Goal: Task Accomplishment & Management: Manage account settings

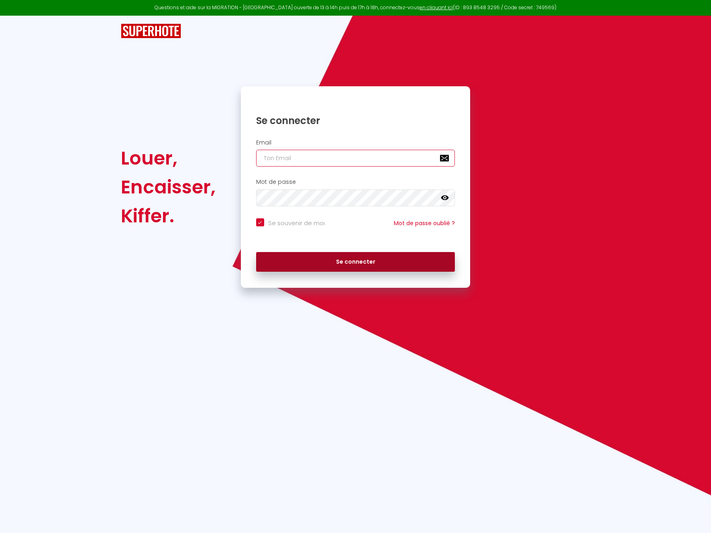
type input "[EMAIL_ADDRESS][DOMAIN_NAME]"
click at [339, 267] on button "Se connecter" at bounding box center [355, 262] width 199 height 20
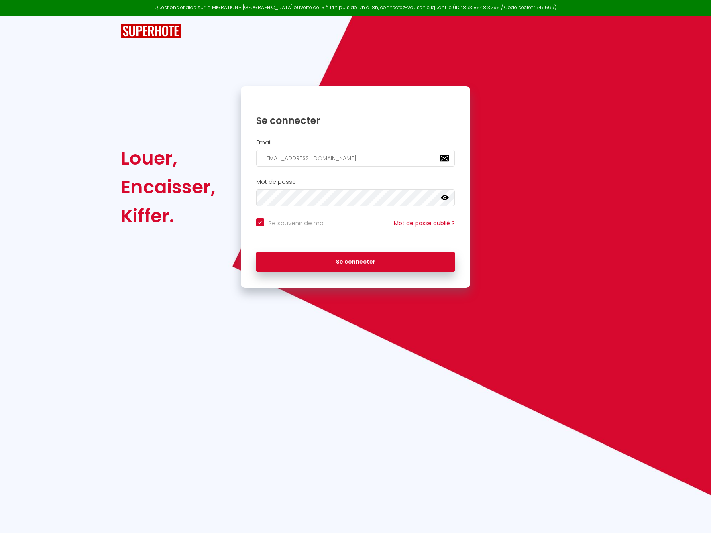
checkbox input "true"
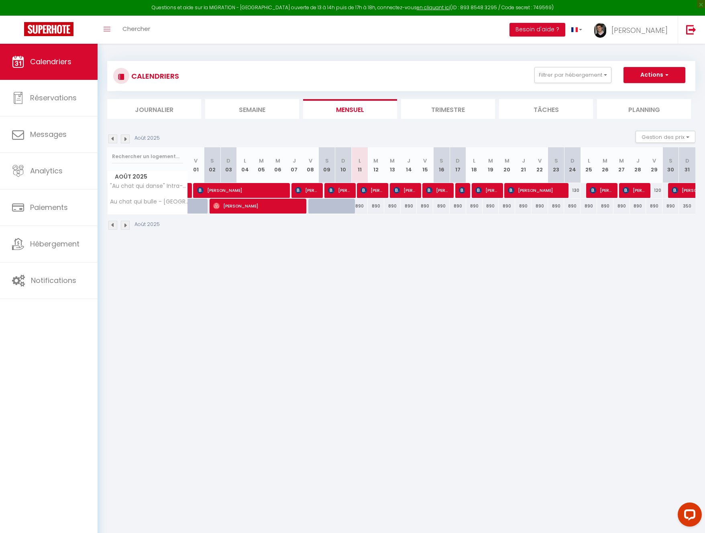
click at [656, 206] on div "890" at bounding box center [654, 206] width 16 height 15
type input "890"
type input "Ven 29 Août 2025"
type input "[DATE]"
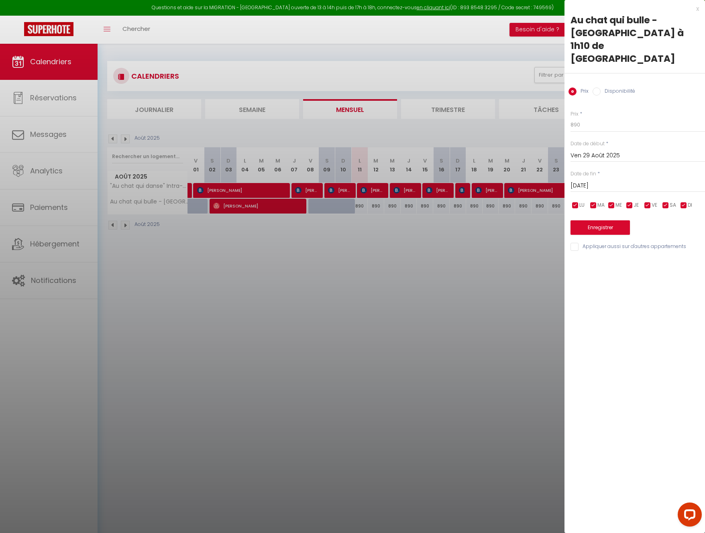
drag, startPoint x: 595, startPoint y: 97, endPoint x: 542, endPoint y: 91, distance: 52.5
click at [542, 91] on body "Questions et aide sur la MIGRATION - [GEOGRAPHIC_DATA] ouverte de 13 à 14h puis…" at bounding box center [352, 310] width 705 height 533
type input "690"
click at [614, 181] on input "[DATE]" at bounding box center [638, 186] width 135 height 10
click at [574, 304] on span "31" at bounding box center [579, 312] width 17 height 16
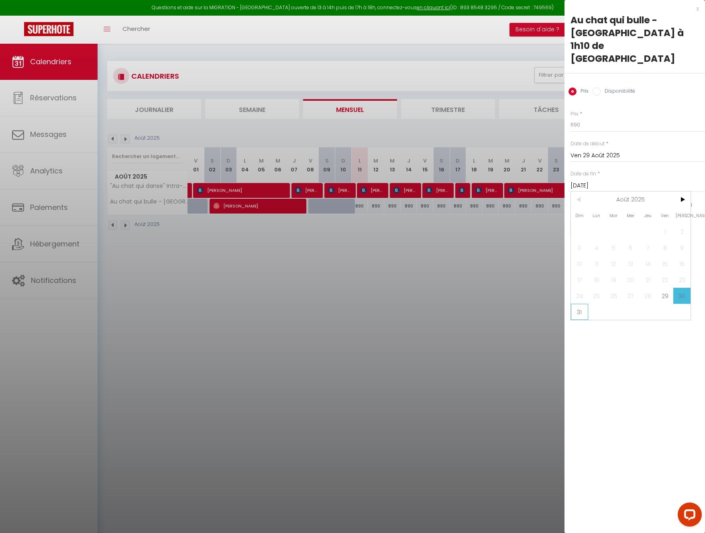
type input "Dim 31 Août 2025"
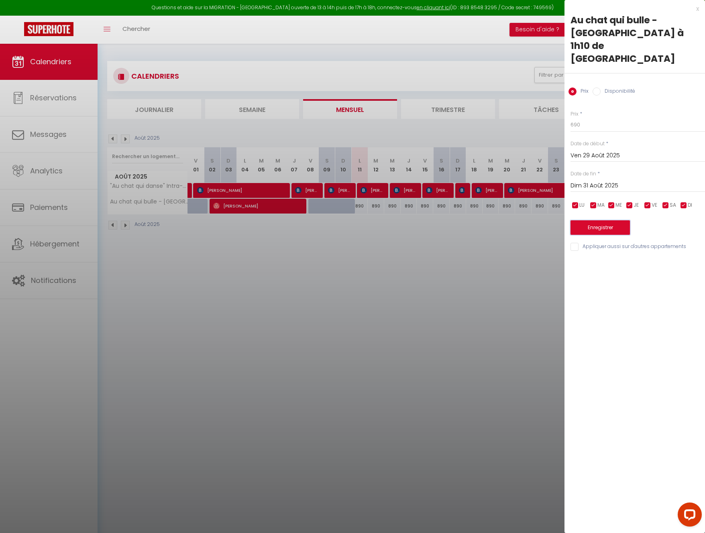
click at [614, 220] on button "Enregistrer" at bounding box center [600, 227] width 59 height 14
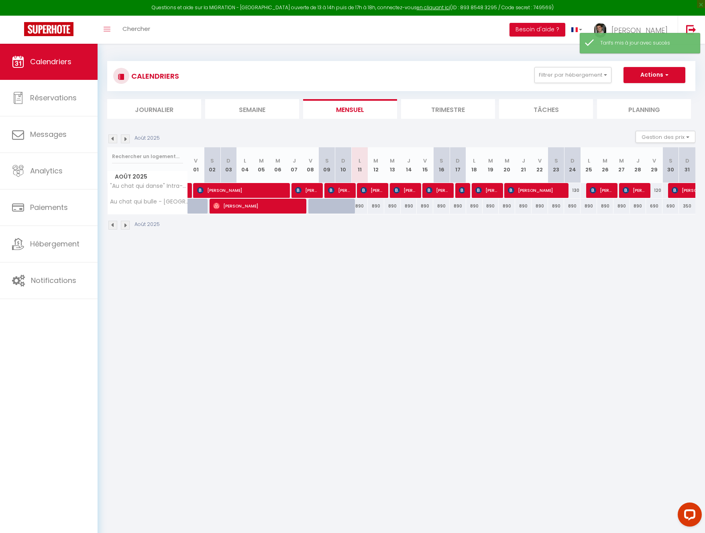
click at [636, 208] on div "890" at bounding box center [638, 206] width 16 height 15
type input "890"
type input "Jeu 28 Août 2025"
type input "Ven 29 Août 2025"
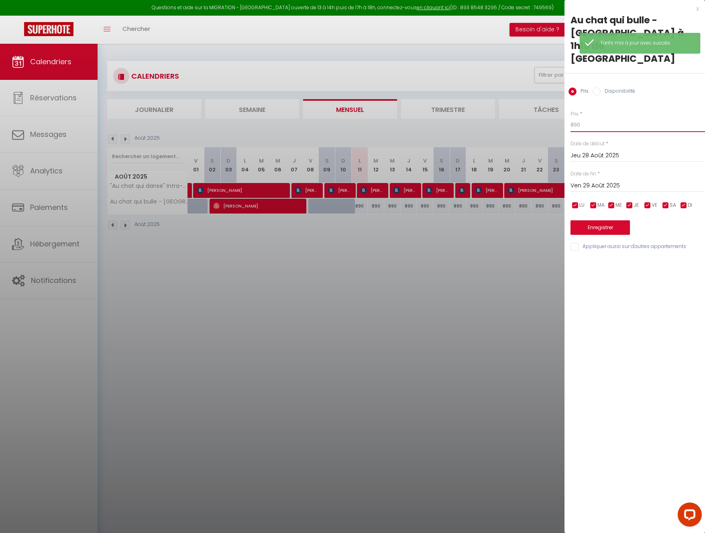
drag, startPoint x: 598, startPoint y: 102, endPoint x: 527, endPoint y: 88, distance: 72.6
click at [527, 88] on body "Questions et aide sur la MIGRATION - [GEOGRAPHIC_DATA] ouverte de 13 à 14h puis…" at bounding box center [352, 310] width 705 height 533
type input "690"
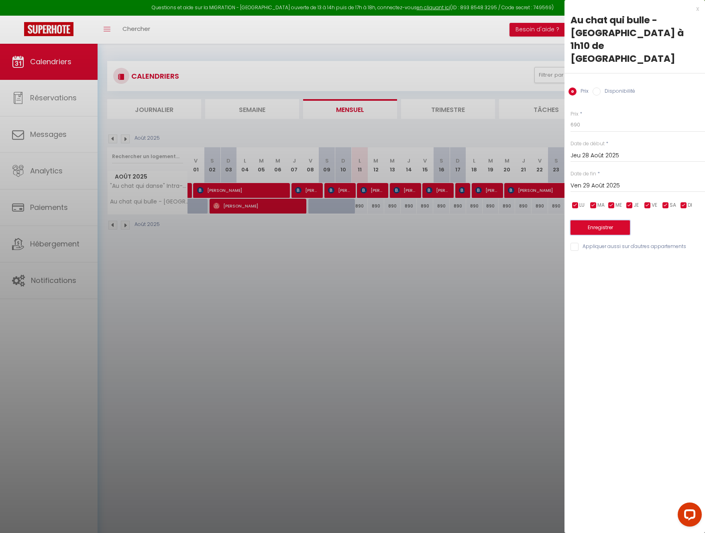
click at [596, 220] on button "Enregistrer" at bounding box center [600, 227] width 59 height 14
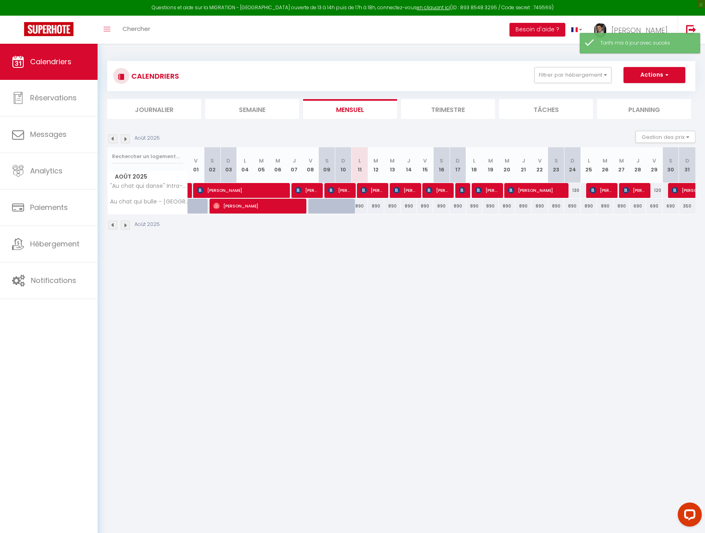
click at [621, 208] on div "890" at bounding box center [622, 206] width 16 height 15
type input "890"
type input "Mer 27 Août 2025"
type input "Jeu 28 Août 2025"
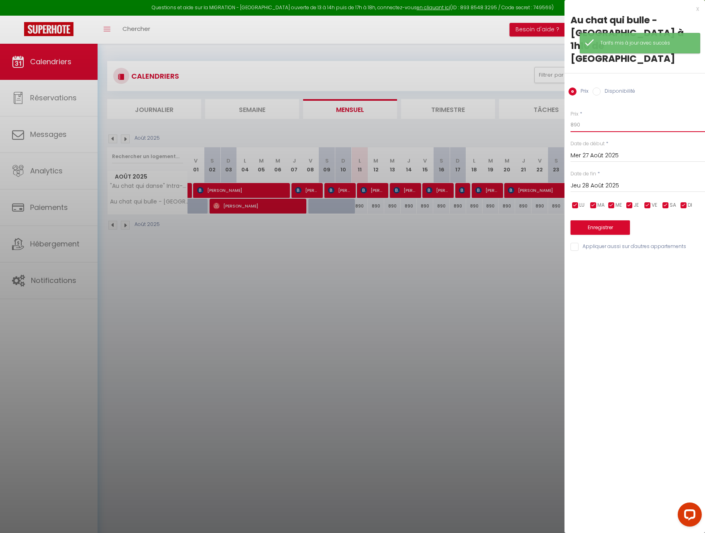
drag, startPoint x: 583, startPoint y: 102, endPoint x: 540, endPoint y: 92, distance: 44.3
click at [540, 92] on body "Questions et aide sur la MIGRATION - [GEOGRAPHIC_DATA] ouverte de 13 à 14h puis…" at bounding box center [352, 310] width 705 height 533
type input "690"
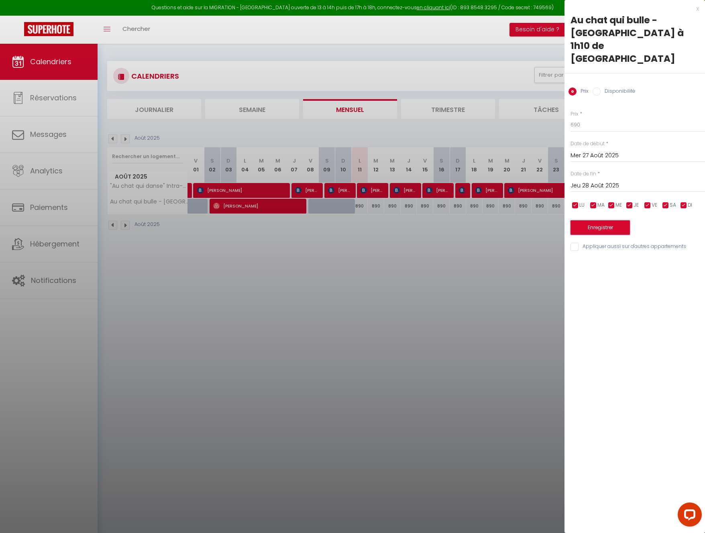
click at [624, 220] on button "Enregistrer" at bounding box center [600, 227] width 59 height 14
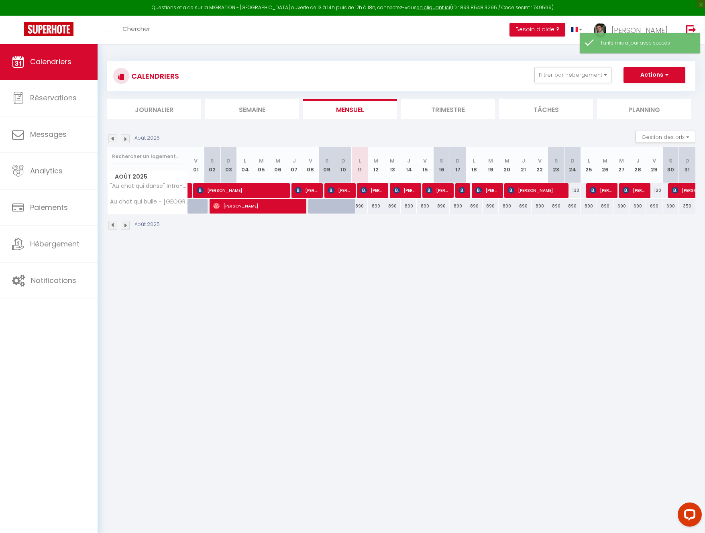
click at [124, 141] on img at bounding box center [125, 139] width 9 height 9
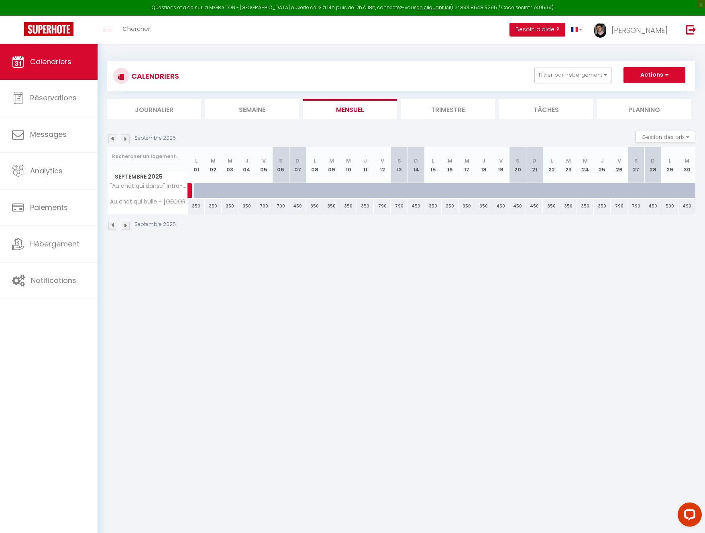
click at [503, 206] on div "450" at bounding box center [500, 206] width 17 height 15
type input "450"
type input "Ven 19 Septembre 2025"
type input "Sam 20 Septembre 2025"
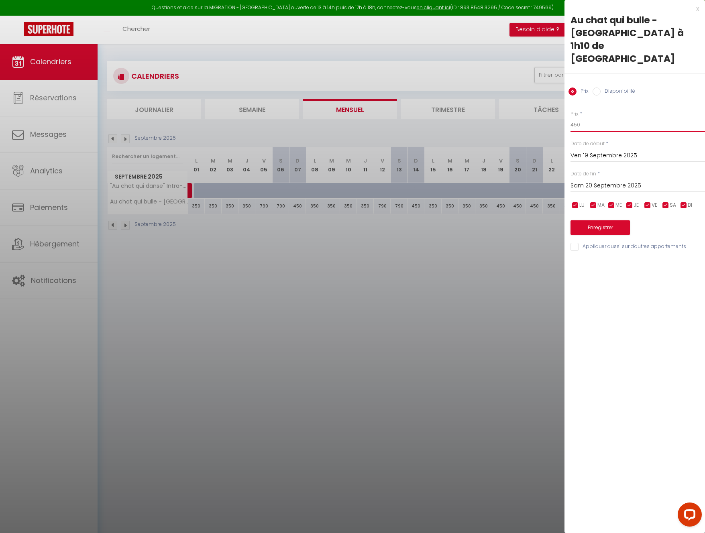
drag, startPoint x: 605, startPoint y: 96, endPoint x: 521, endPoint y: 83, distance: 85.3
click at [521, 83] on body "Questions et aide sur la MIGRATION - [GEOGRAPHIC_DATA] ouverte de 13 à 14h puis…" at bounding box center [352, 310] width 705 height 533
type input "690"
click at [588, 181] on input "Sam 20 Septembre 2025" at bounding box center [638, 186] width 135 height 10
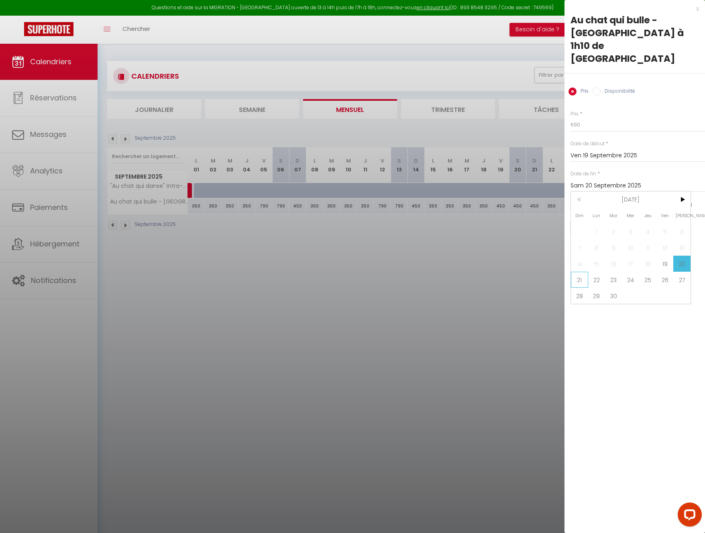
click at [582, 272] on span "21" at bounding box center [579, 280] width 17 height 16
type input "Dim 21 Septembre 2025"
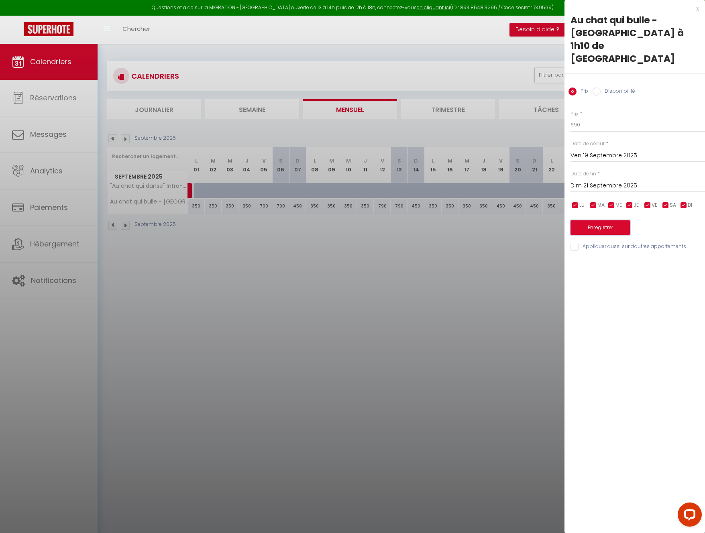
click at [598, 220] on button "Enregistrer" at bounding box center [600, 227] width 59 height 14
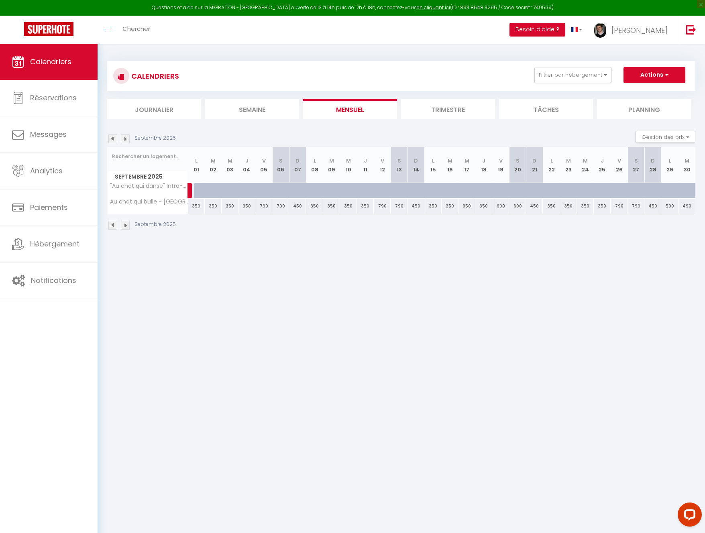
click at [499, 207] on div "690" at bounding box center [500, 206] width 17 height 15
type input "690"
type input "Ven 19 Septembre 2025"
type input "Sam 20 Septembre 2025"
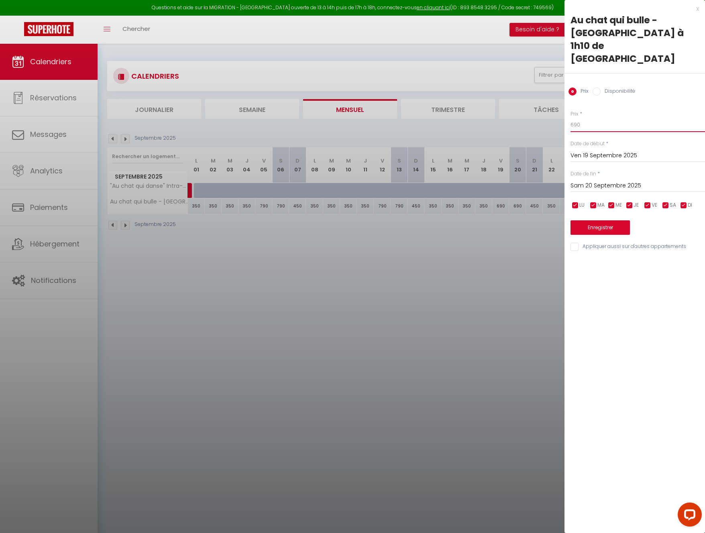
drag, startPoint x: 590, startPoint y: 102, endPoint x: 546, endPoint y: 91, distance: 45.2
click at [548, 91] on body "Questions et aide sur la MIGRATION - [GEOGRAPHIC_DATA] ouverte de 13 à 14h puis…" at bounding box center [352, 310] width 705 height 533
click at [488, 306] on div at bounding box center [352, 266] width 705 height 533
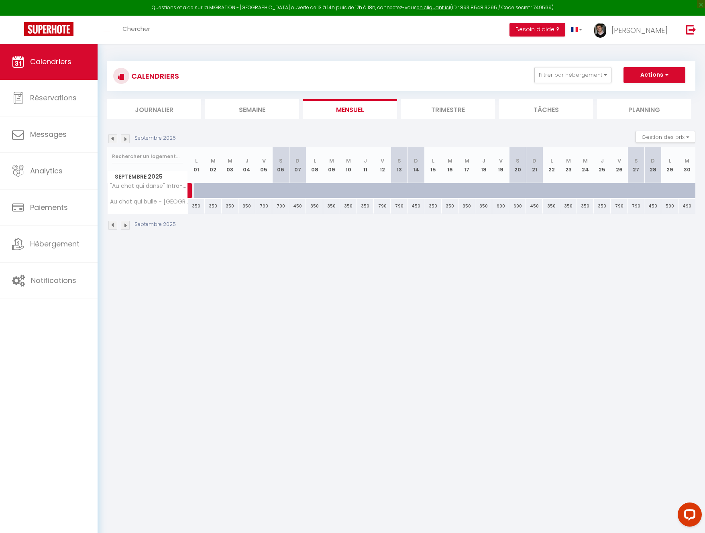
click at [573, 297] on body "Questions et aide sur la MIGRATION - [GEOGRAPHIC_DATA] ouverte de 13 à 14h puis…" at bounding box center [352, 310] width 705 height 533
click at [127, 139] on img at bounding box center [125, 139] width 9 height 9
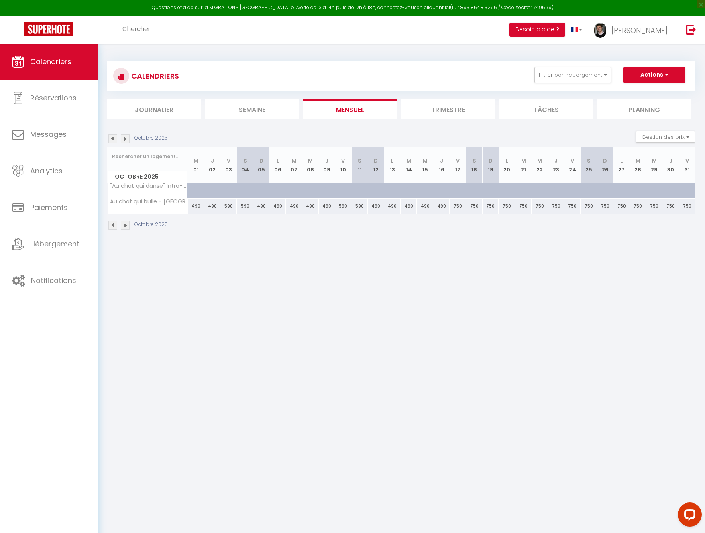
click at [457, 209] on div "750" at bounding box center [458, 206] width 16 height 15
type input "750"
type input "Ven 17 Octobre 2025"
type input "[DATE]"
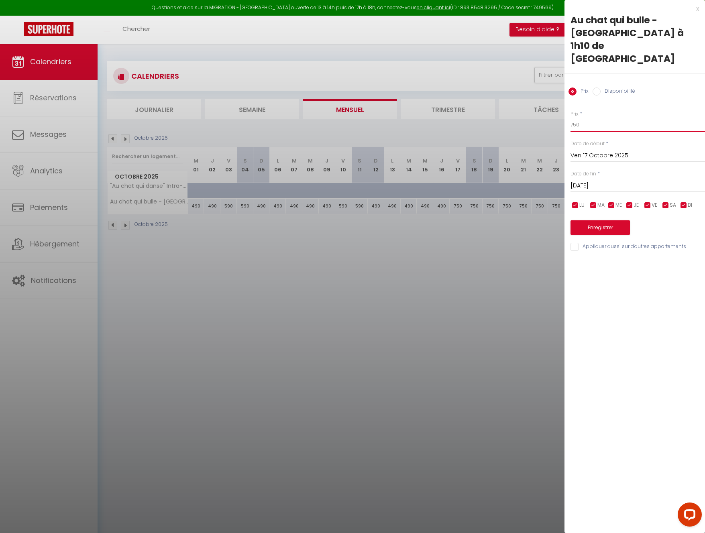
drag, startPoint x: 524, startPoint y: 95, endPoint x: 506, endPoint y: 98, distance: 18.7
click at [512, 95] on body "Questions et aide sur la MIGRATION - [GEOGRAPHIC_DATA] ouverte de 13 à 14h puis…" at bounding box center [352, 310] width 705 height 533
type input "590"
click at [623, 181] on input "[DATE]" at bounding box center [638, 186] width 135 height 10
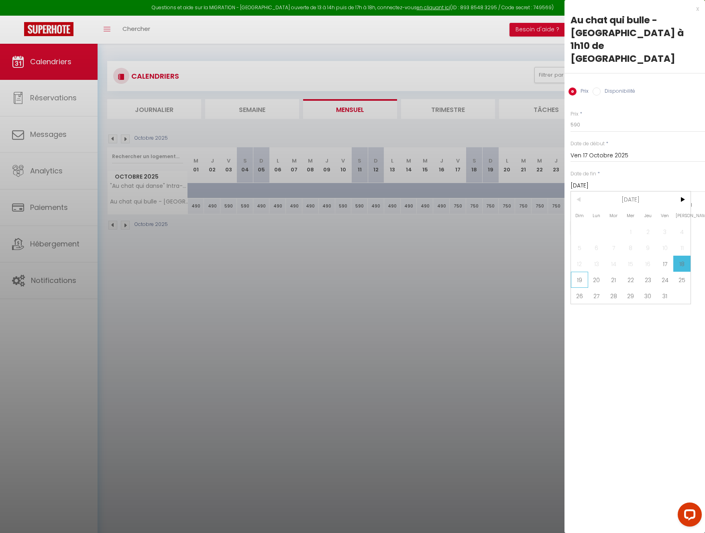
click at [583, 272] on span "19" at bounding box center [579, 280] width 17 height 16
type input "Dim 19 Octobre 2025"
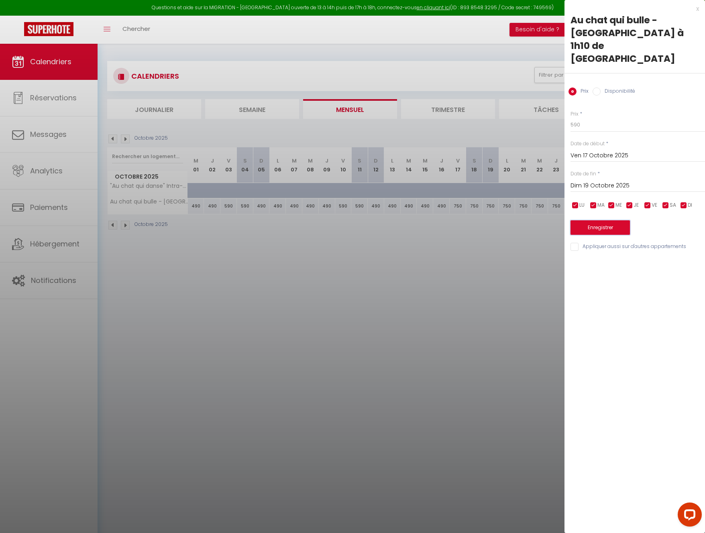
click at [604, 220] on button "Enregistrer" at bounding box center [600, 227] width 59 height 14
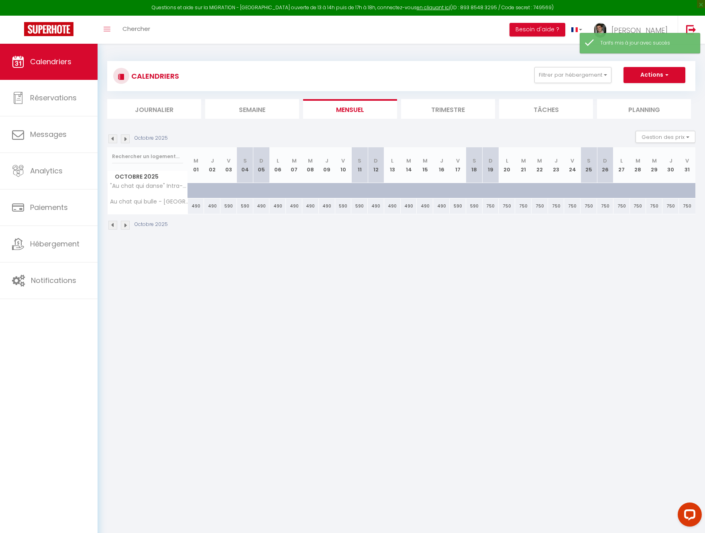
click at [489, 209] on div "750" at bounding box center [491, 206] width 16 height 15
type input "750"
type input "Dim 19 Octobre 2025"
type input "Lun 20 Octobre 2025"
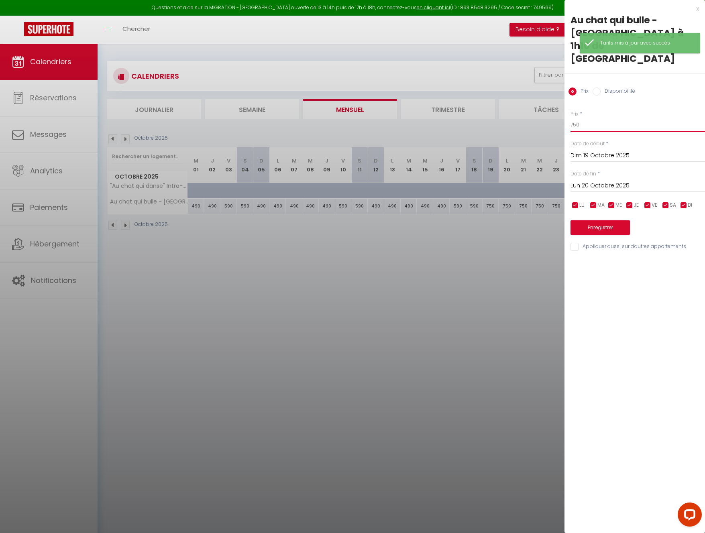
drag, startPoint x: 604, startPoint y: 98, endPoint x: 532, endPoint y: 84, distance: 73.2
click at [534, 85] on body "Questions et aide sur la MIGRATION - [GEOGRAPHIC_DATA] ouverte de 13 à 14h puis…" at bounding box center [352, 310] width 705 height 533
type input "590"
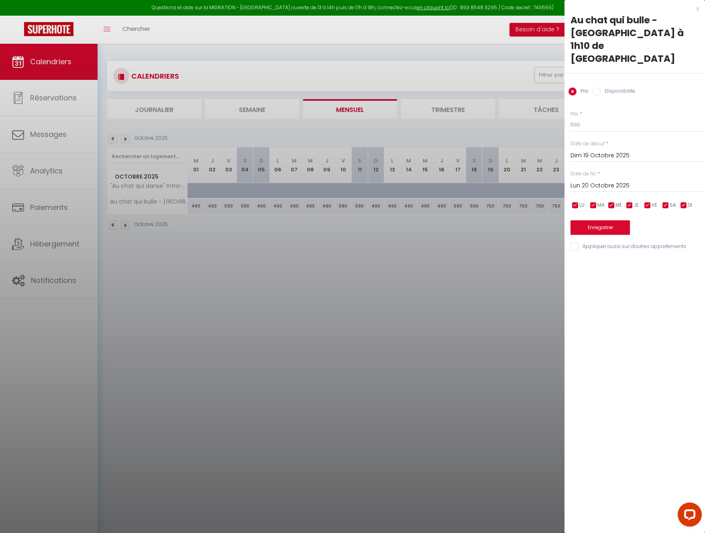
click at [585, 181] on input "Lun 20 Octobre 2025" at bounding box center [638, 186] width 135 height 10
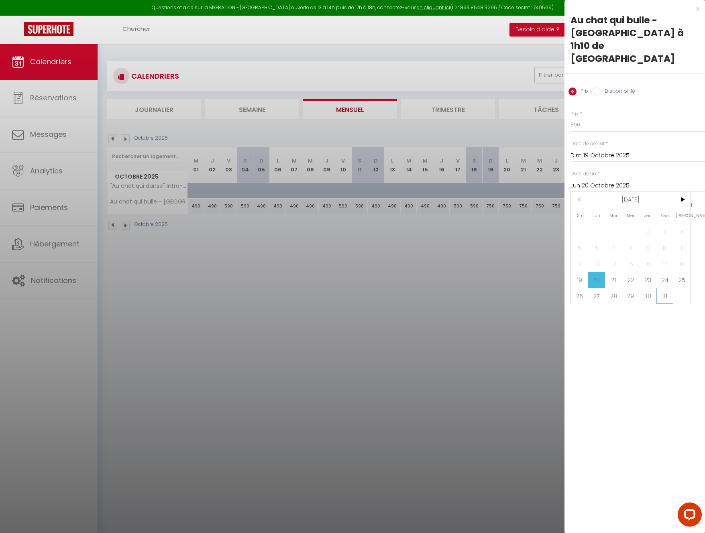
click at [661, 288] on span "31" at bounding box center [664, 296] width 17 height 16
type input "Ven 31 Octobre 2025"
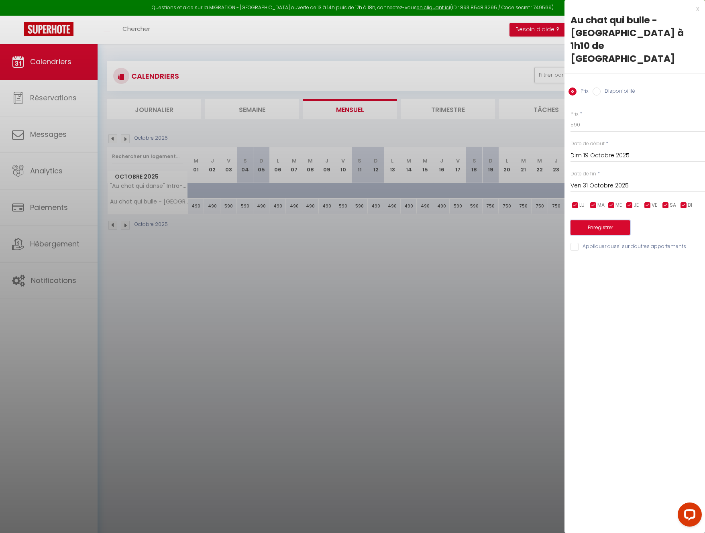
click at [608, 220] on button "Enregistrer" at bounding box center [600, 227] width 59 height 14
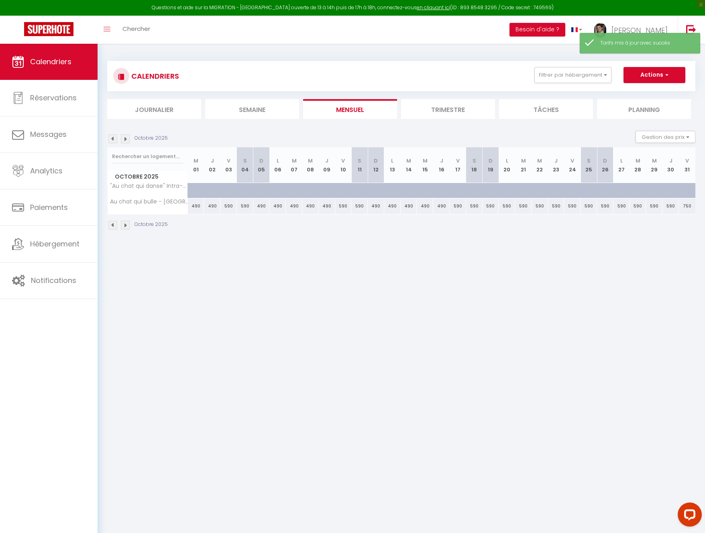
click at [685, 206] on div "750" at bounding box center [687, 206] width 16 height 15
type input "750"
type input "Ven 31 Octobre 2025"
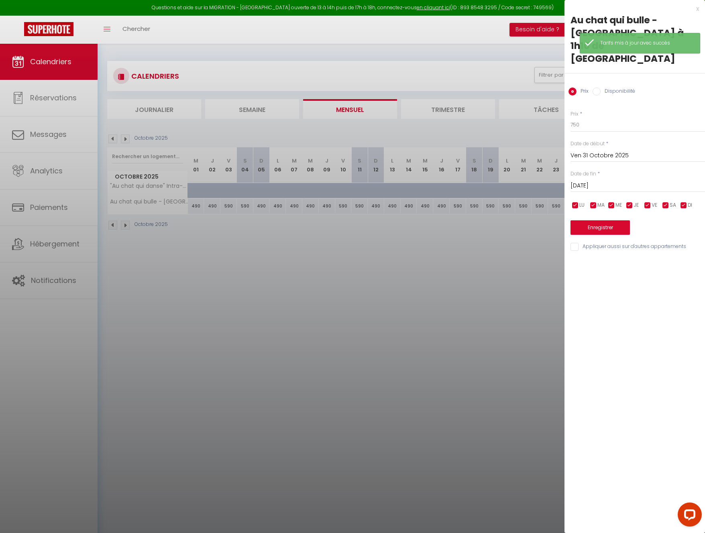
click at [600, 181] on input "[DATE]" at bounding box center [638, 186] width 135 height 10
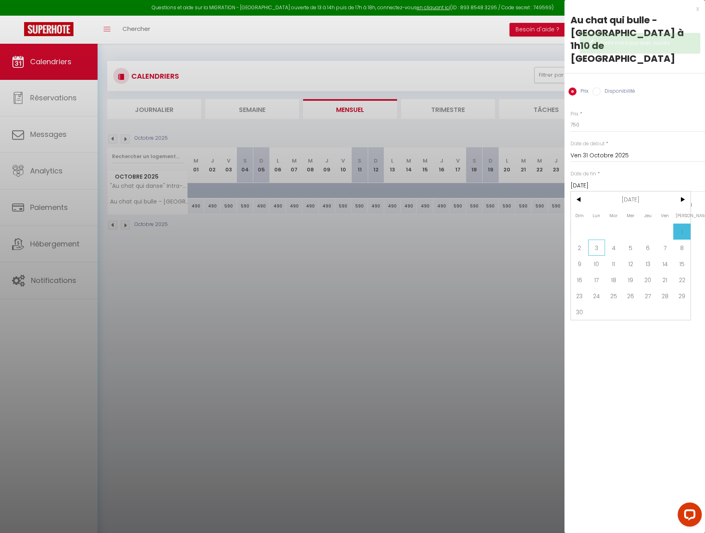
click at [595, 240] on span "3" at bounding box center [596, 248] width 17 height 16
type input "Lun 03 Novembre 2025"
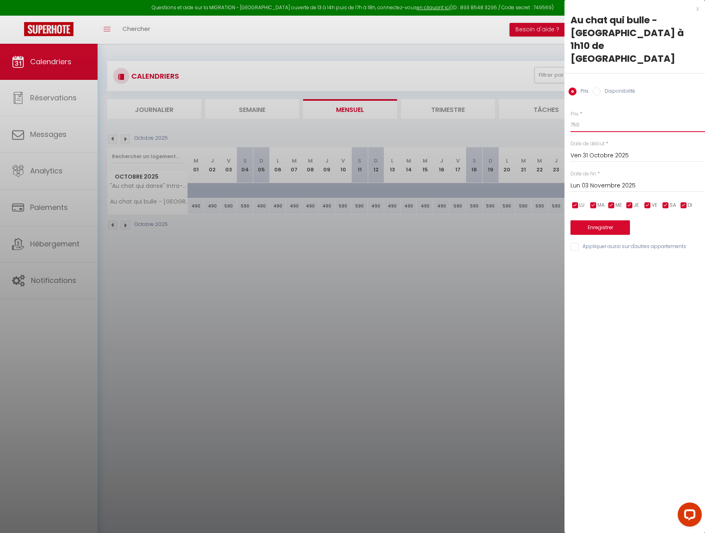
drag, startPoint x: 583, startPoint y: 100, endPoint x: 481, endPoint y: 75, distance: 104.1
click at [510, 83] on body "Questions et aide sur la MIGRATION - [GEOGRAPHIC_DATA] ouverte de 13 à 14h puis…" at bounding box center [352, 310] width 705 height 533
type input "590"
click at [621, 220] on button "Enregistrer" at bounding box center [600, 227] width 59 height 14
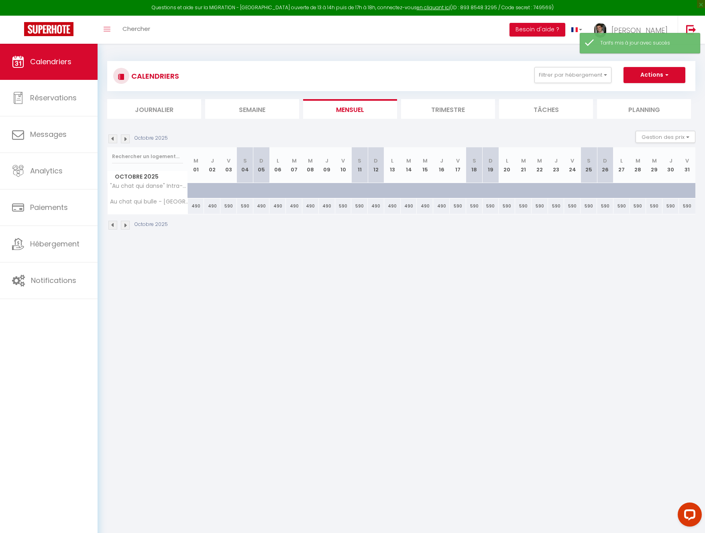
click at [524, 262] on body "Questions et aide sur la MIGRATION - [GEOGRAPHIC_DATA] ouverte de 13 à 14h puis…" at bounding box center [352, 310] width 705 height 533
click at [128, 138] on img at bounding box center [125, 139] width 9 height 9
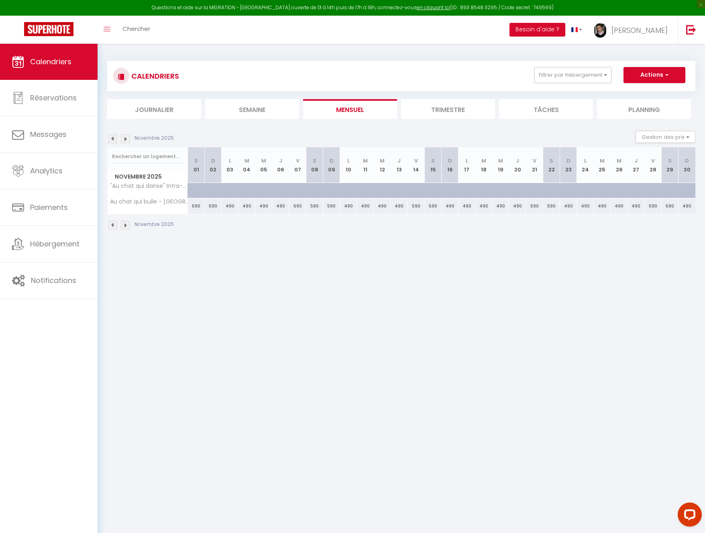
click at [114, 140] on img at bounding box center [112, 139] width 9 height 9
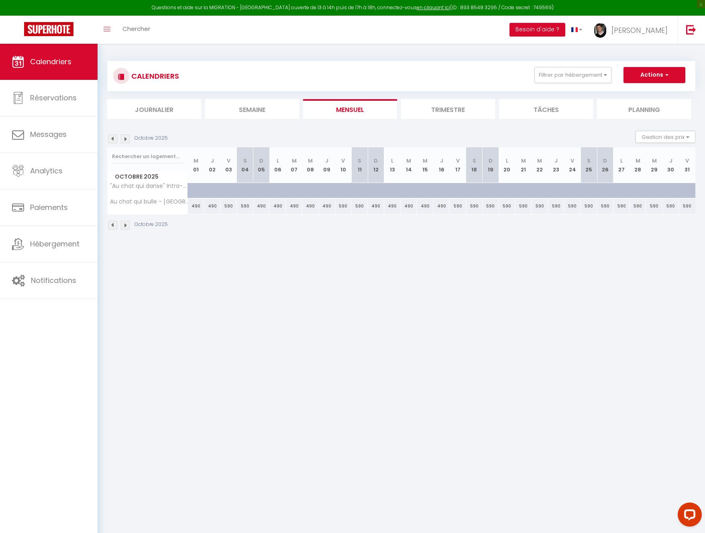
click at [114, 140] on img at bounding box center [112, 139] width 9 height 9
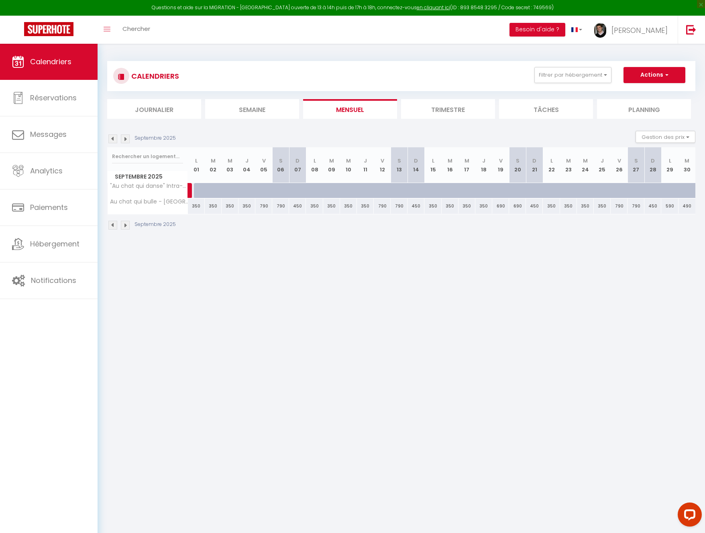
click at [263, 206] on div "790" at bounding box center [263, 206] width 17 height 15
type input "790"
type input "Ven 05 Septembre 2025"
type input "Sam 06 Septembre 2025"
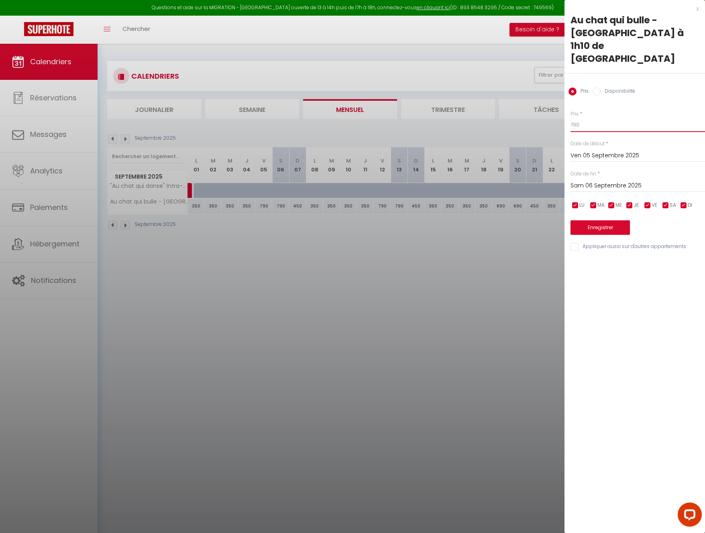
drag, startPoint x: 573, startPoint y: 99, endPoint x: 581, endPoint y: 131, distance: 32.9
click at [573, 118] on input "790" at bounding box center [638, 125] width 135 height 14
type input "690"
click at [607, 178] on div "[DATE] < [DATE] > Dim Lun Mar Mer Jeu Ven Sam 1 2 3 4 5 6 7 8 9 10 11 12 13 14 …" at bounding box center [638, 185] width 135 height 14
click at [608, 181] on input "Sam 06 Septembre 2025" at bounding box center [638, 186] width 135 height 10
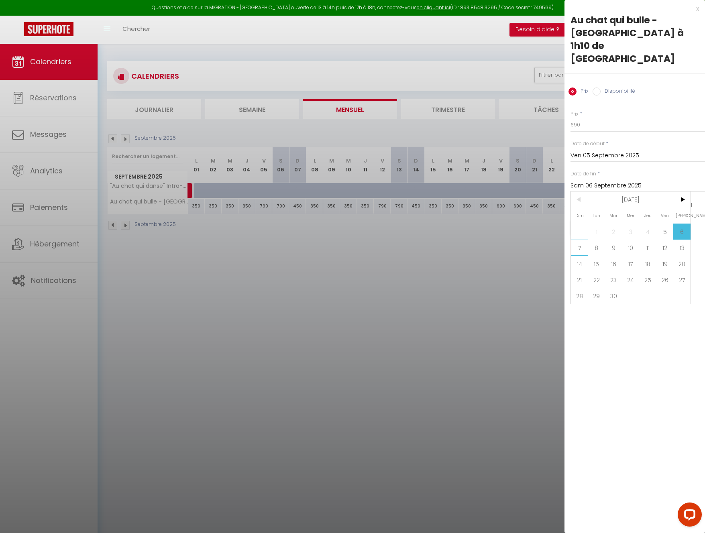
click at [576, 240] on span "7" at bounding box center [579, 248] width 17 height 16
type input "Dim 07 Septembre 2025"
click at [592, 220] on button "Enregistrer" at bounding box center [600, 227] width 59 height 14
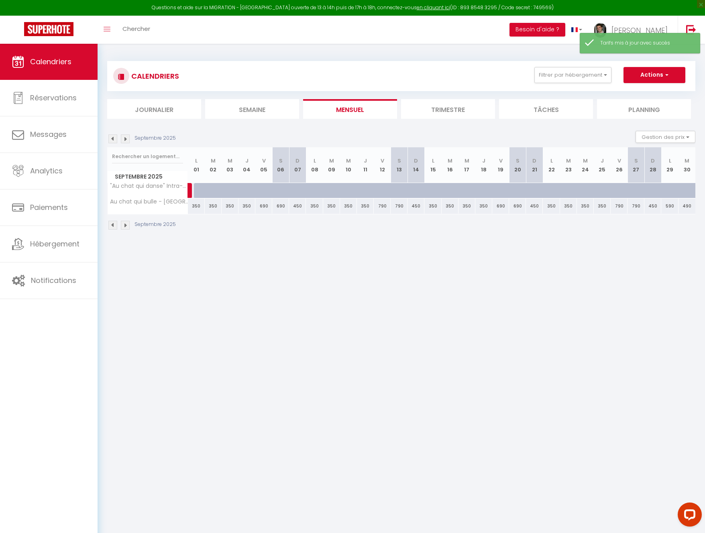
click at [381, 208] on div "790" at bounding box center [382, 206] width 17 height 15
type input "790"
type input "Ven 12 Septembre 2025"
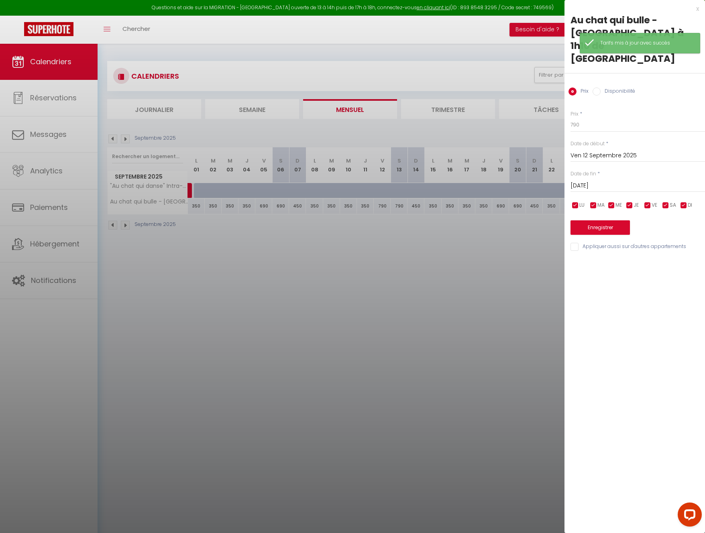
click at [602, 181] on input "[DATE]" at bounding box center [638, 186] width 135 height 10
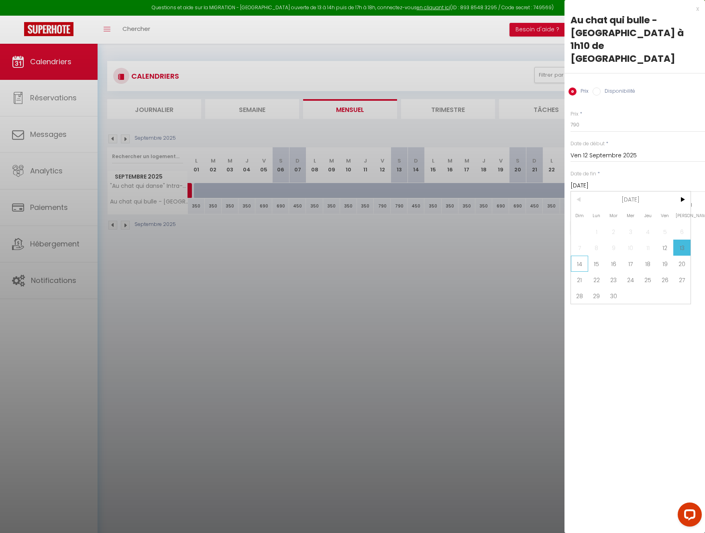
click at [574, 256] on span "14" at bounding box center [579, 264] width 17 height 16
type input "Dim 14 Septembre 2025"
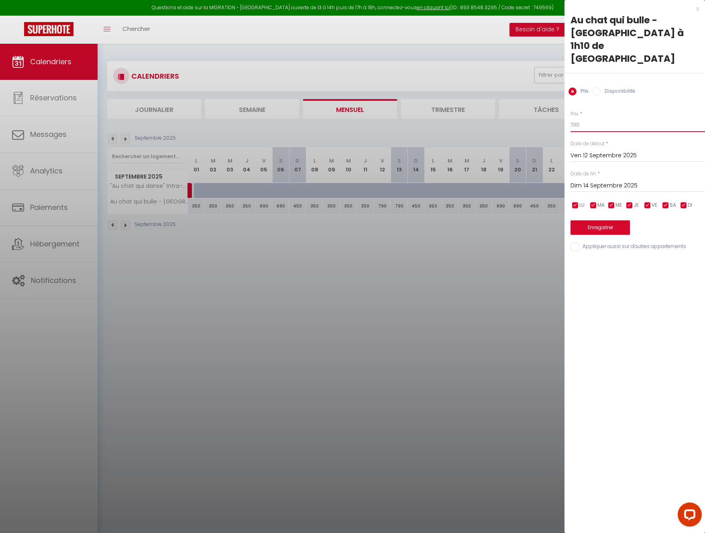
drag, startPoint x: 559, startPoint y: 98, endPoint x: 555, endPoint y: 97, distance: 4.5
click at [555, 97] on body "Questions et aide sur la MIGRATION - [GEOGRAPHIC_DATA] ouverte de 13 à 14h puis…" at bounding box center [352, 310] width 705 height 533
type input "690"
click at [610, 220] on button "Enregistrer" at bounding box center [600, 227] width 59 height 14
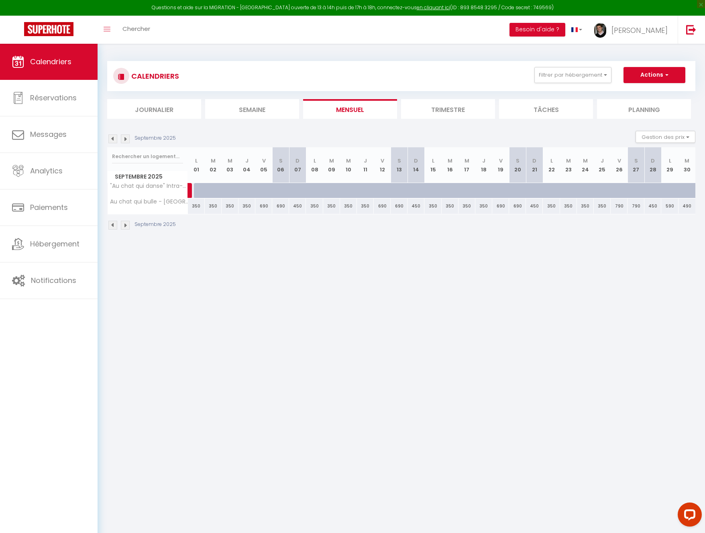
click at [619, 204] on div "790" at bounding box center [619, 206] width 17 height 15
type input "790"
type input "Ven 26 Septembre 2025"
type input "[DATE]"
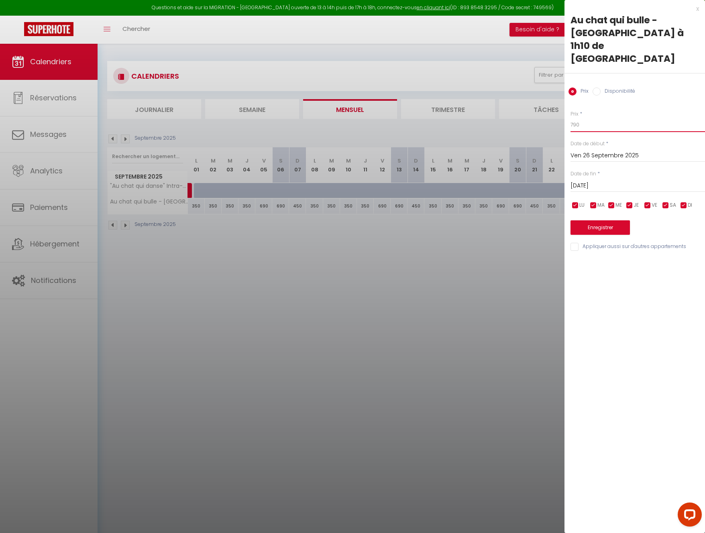
click at [573, 118] on input "790" at bounding box center [638, 125] width 135 height 14
type input "690"
click at [594, 181] on input "[DATE]" at bounding box center [638, 186] width 135 height 10
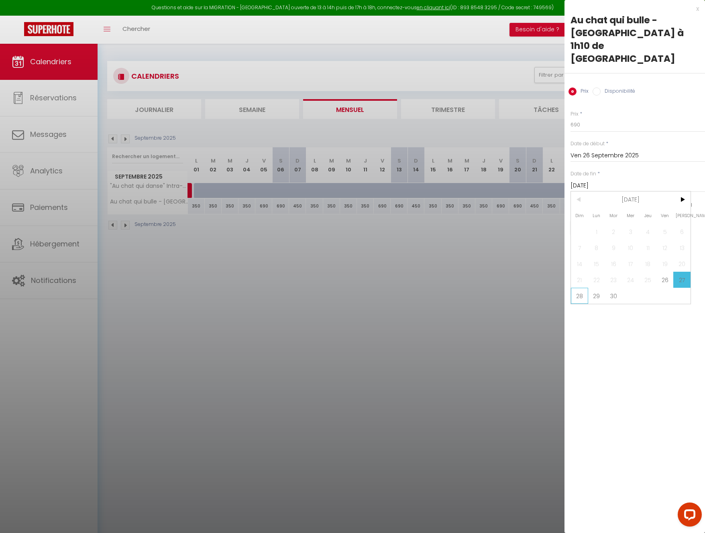
click at [579, 288] on span "28" at bounding box center [579, 296] width 17 height 16
type input "Dim 28 Septembre 2025"
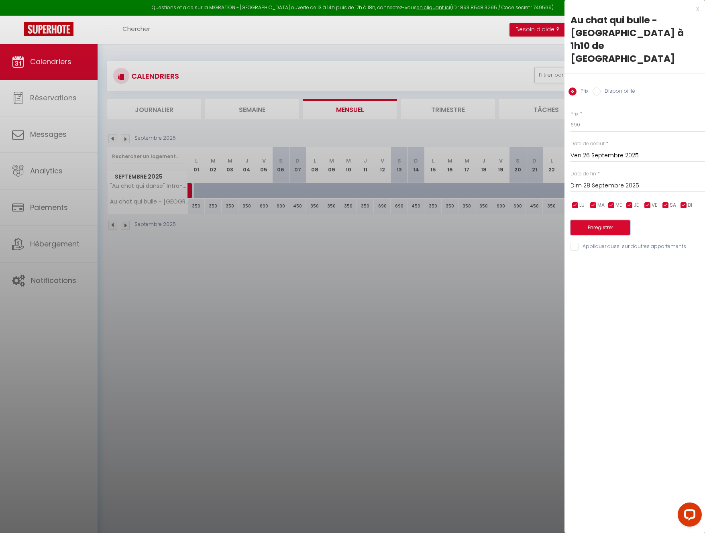
click at [593, 220] on button "Enregistrer" at bounding box center [600, 227] width 59 height 14
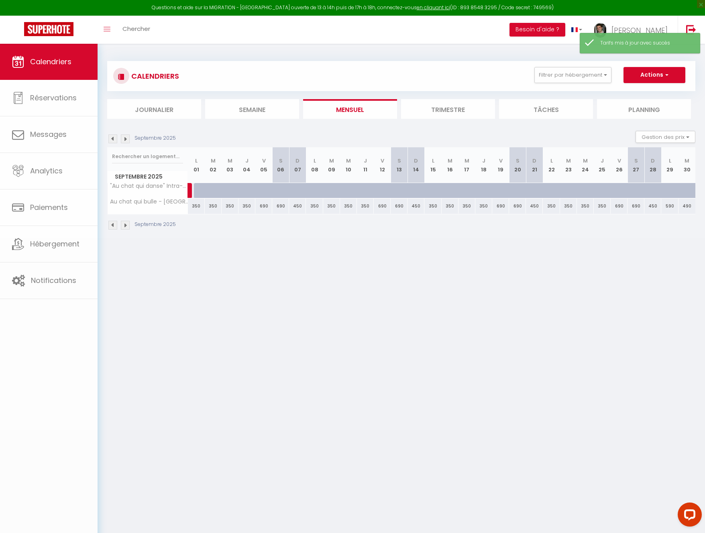
click at [504, 253] on body "Questions et aide sur la MIGRATION - [GEOGRAPHIC_DATA] ouverte de 13 à 14h puis…" at bounding box center [352, 310] width 705 height 533
click at [124, 139] on img at bounding box center [125, 139] width 9 height 9
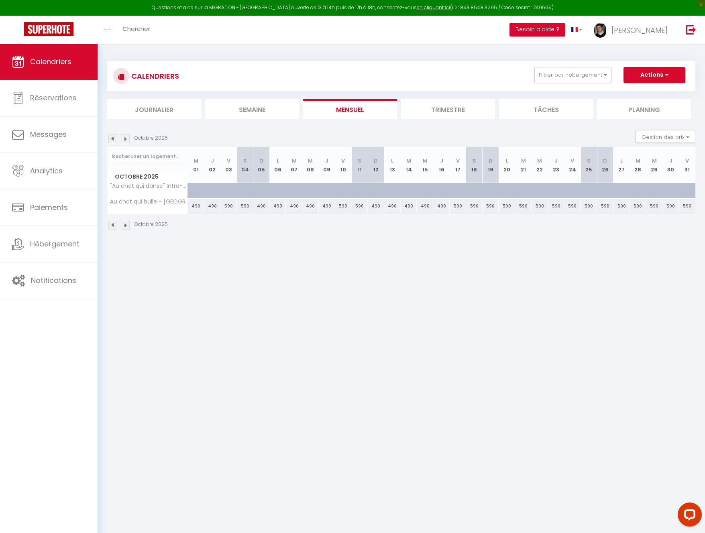
click at [116, 139] on img at bounding box center [112, 139] width 9 height 9
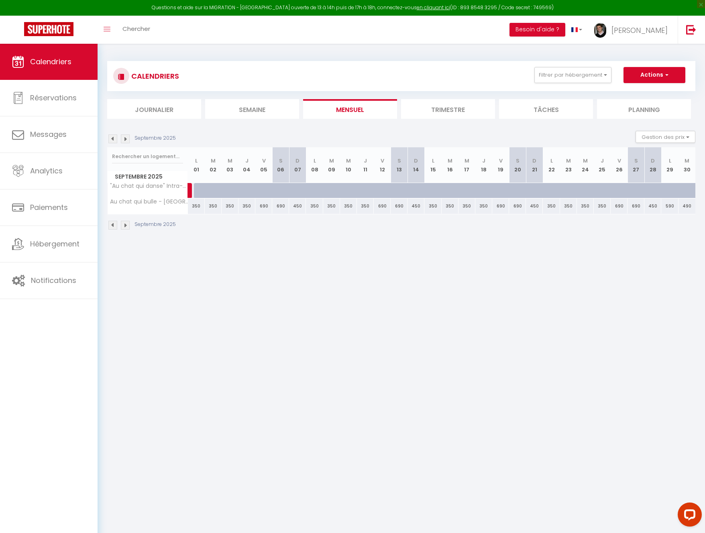
click at [116, 139] on img at bounding box center [112, 139] width 9 height 9
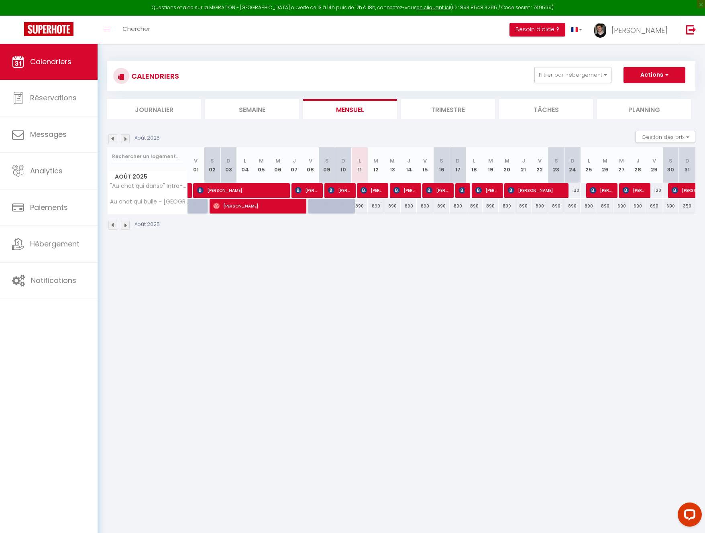
click at [122, 138] on img at bounding box center [125, 139] width 9 height 9
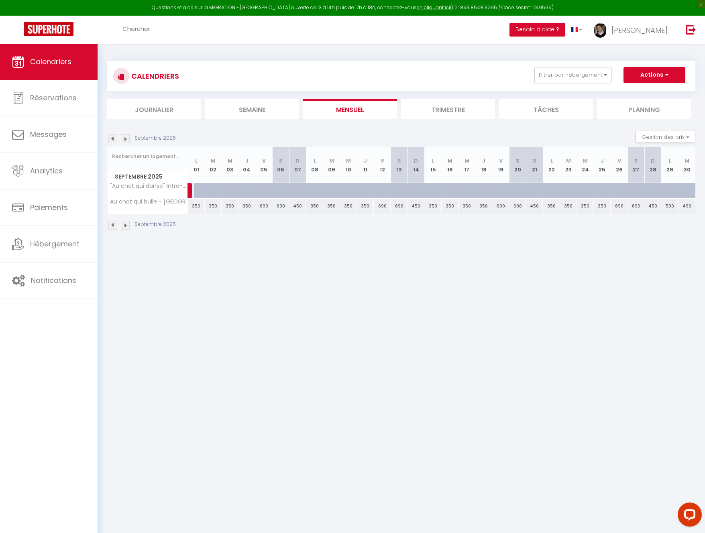
click at [122, 138] on img at bounding box center [125, 139] width 9 height 9
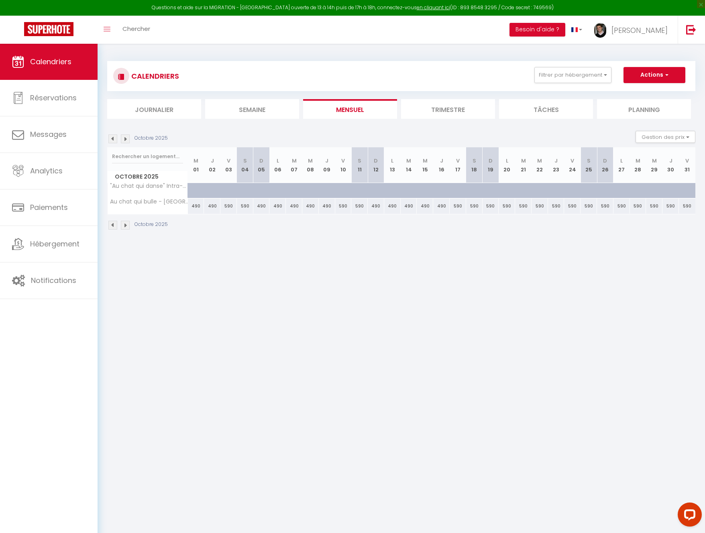
click at [127, 138] on img at bounding box center [125, 139] width 9 height 9
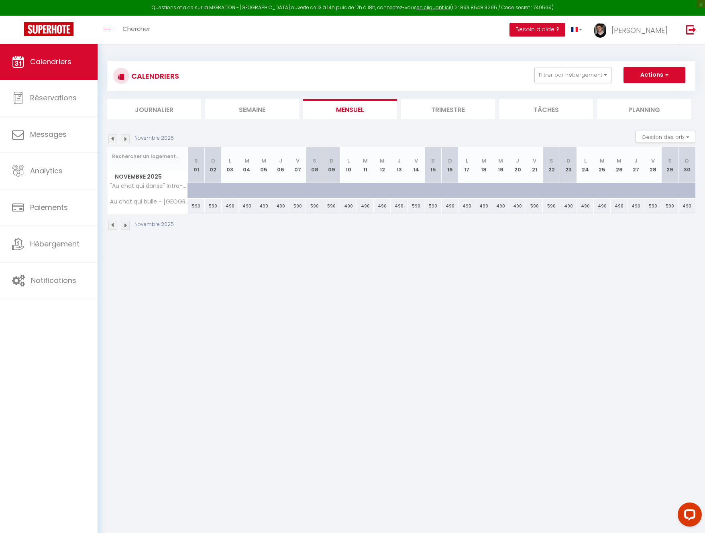
click at [127, 138] on img at bounding box center [125, 139] width 9 height 9
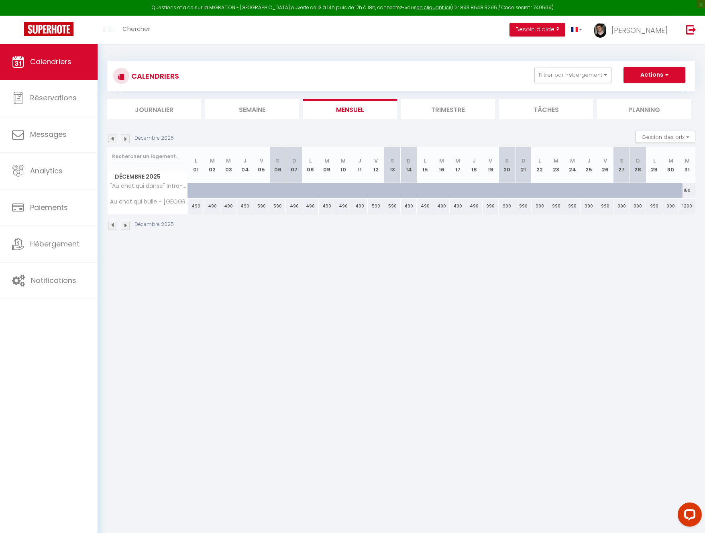
click at [489, 206] on div "990" at bounding box center [491, 206] width 16 height 15
type input "990"
type input "Ven 19 Décembre 2025"
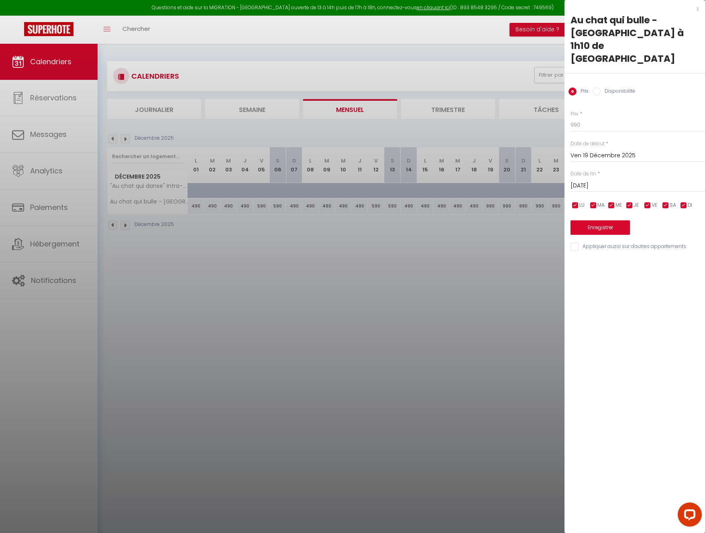
click at [588, 181] on input "[DATE]" at bounding box center [638, 186] width 135 height 10
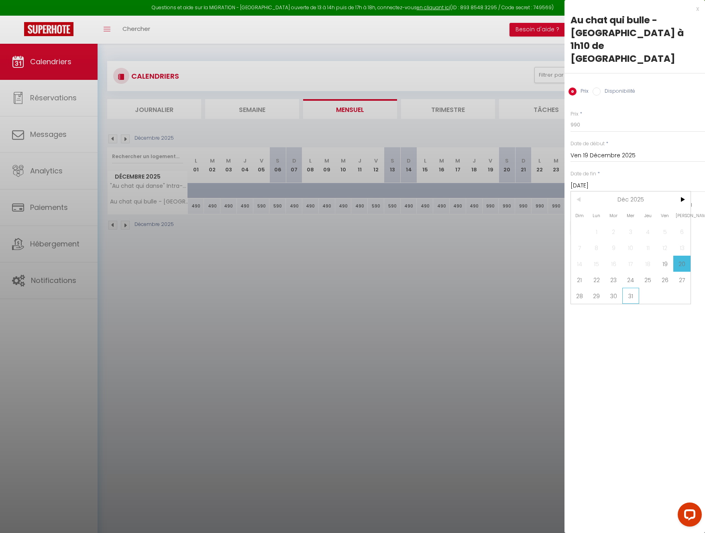
click at [629, 288] on span "31" at bounding box center [630, 296] width 17 height 16
type input "Mer 31 Décembre 2025"
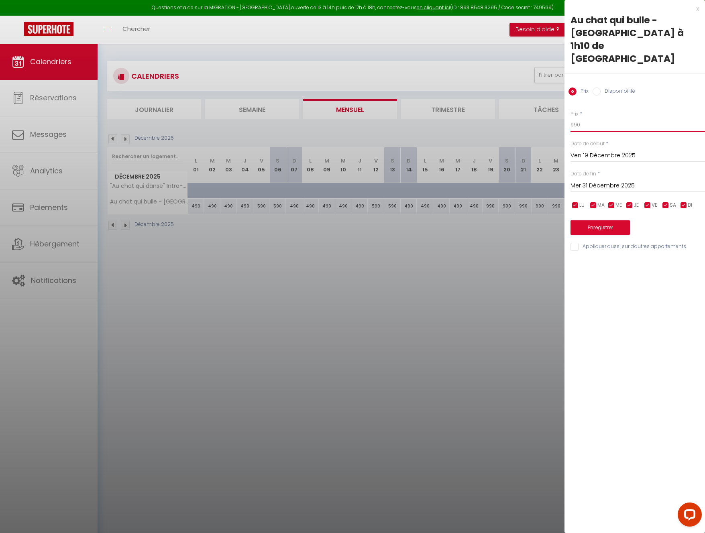
drag, startPoint x: 579, startPoint y: 98, endPoint x: 523, endPoint y: 87, distance: 57.3
click at [524, 87] on body "Questions et aide sur la MIGRATION - [GEOGRAPHIC_DATA] ouverte de 13 à 14h puis…" at bounding box center [352, 310] width 705 height 533
drag, startPoint x: 591, startPoint y: 98, endPoint x: 498, endPoint y: 69, distance: 97.5
click at [510, 73] on body "Questions et aide sur la MIGRATION - [GEOGRAPHIC_DATA] ouverte de 13 à 14h puis…" at bounding box center [352, 310] width 705 height 533
type input "690"
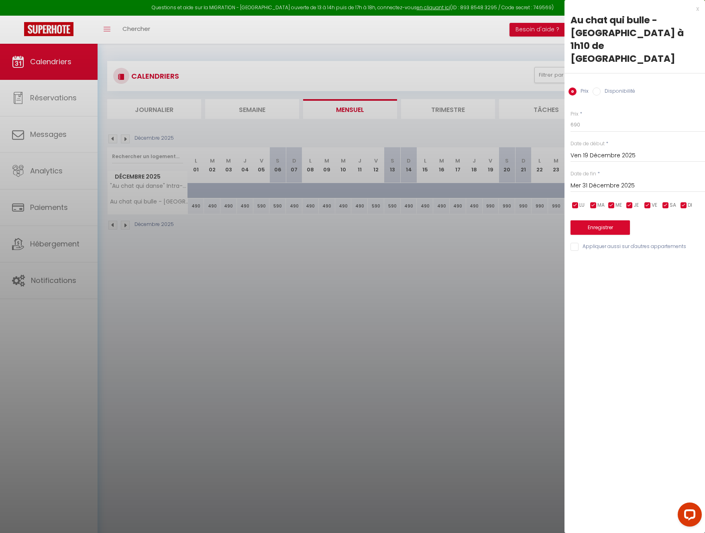
click at [595, 210] on div "Prix * 690 Statut * Disponible Indisponible Date de début * [DATE] < [DATE] > D…" at bounding box center [635, 176] width 141 height 152
click at [595, 220] on button "Enregistrer" at bounding box center [600, 227] width 59 height 14
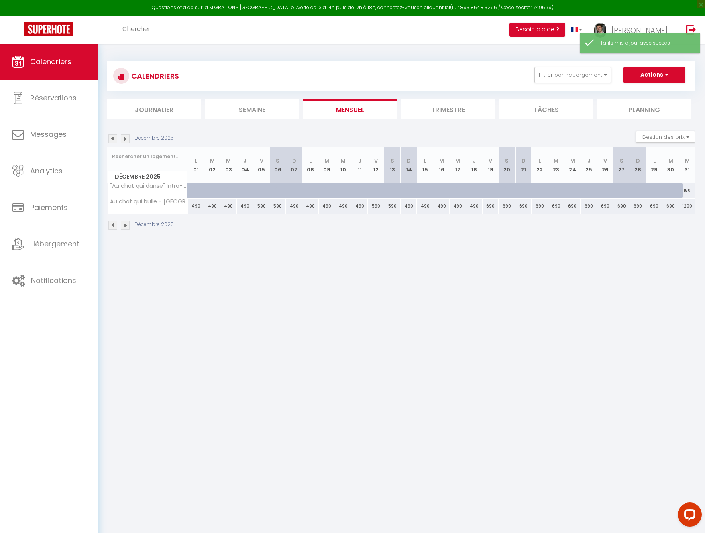
drag, startPoint x: 538, startPoint y: 272, endPoint x: 528, endPoint y: 287, distance: 18.6
click at [539, 272] on body "Questions et aide sur la MIGRATION - [GEOGRAPHIC_DATA] ouverte de 13 à 14h puis…" at bounding box center [352, 310] width 705 height 533
click at [687, 208] on div "1200" at bounding box center [687, 206] width 16 height 15
type input "1200"
type input "Mer 31 Décembre 2025"
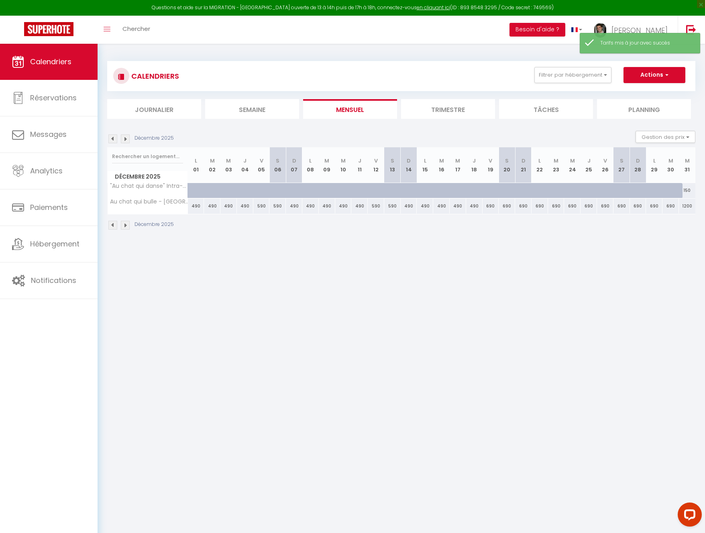
type input "Jeu 01 Janvier 2026"
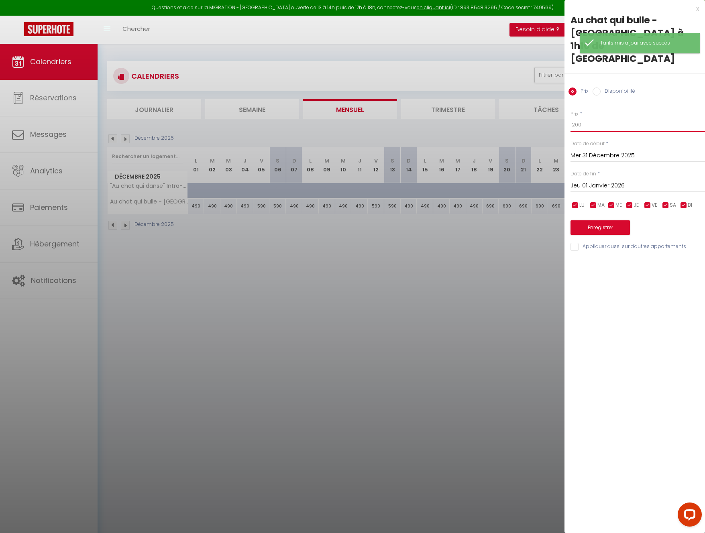
drag, startPoint x: 530, startPoint y: 87, endPoint x: 518, endPoint y: 85, distance: 12.9
click at [522, 86] on body "Questions et aide sur la MIGRATION - [GEOGRAPHIC_DATA] ouverte de 13 à 14h puis…" at bounding box center [352, 310] width 705 height 533
type input "890"
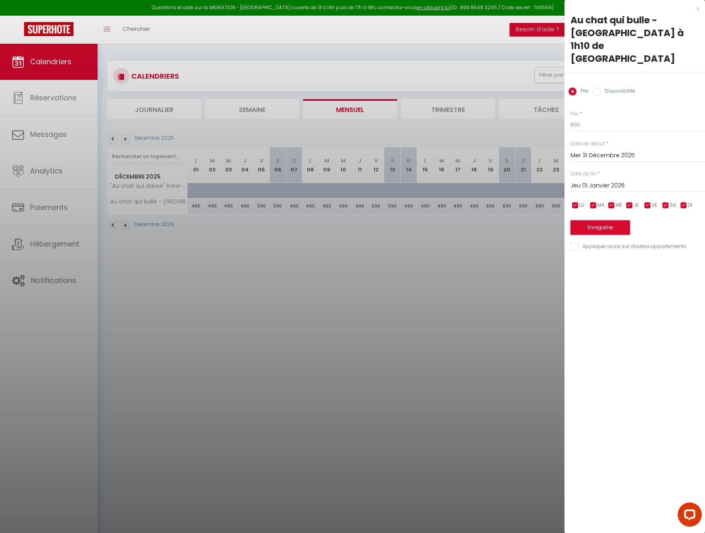
click at [596, 220] on button "Enregistrer" at bounding box center [600, 227] width 59 height 14
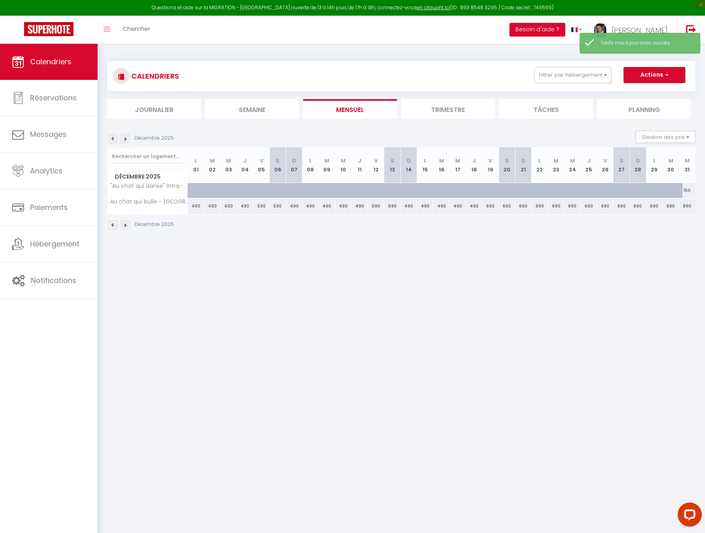
click at [123, 139] on img at bounding box center [125, 139] width 9 height 9
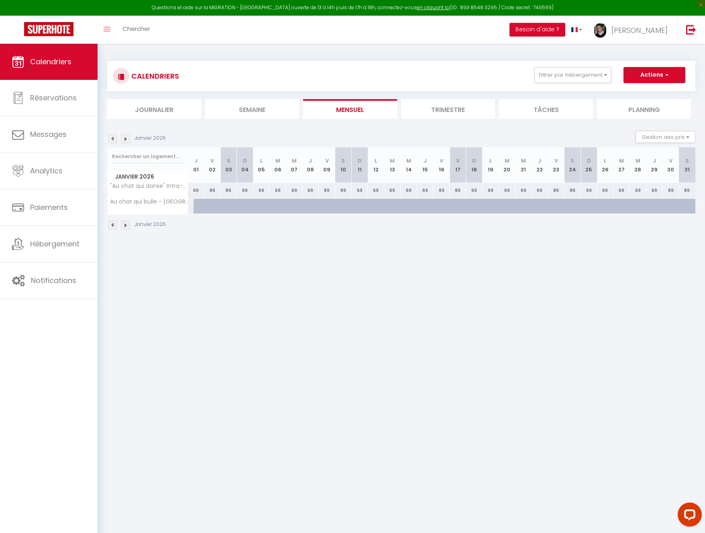
click at [198, 192] on div "69" at bounding box center [196, 190] width 16 height 15
type input "69"
type input "Jeu 01 Janvier 2026"
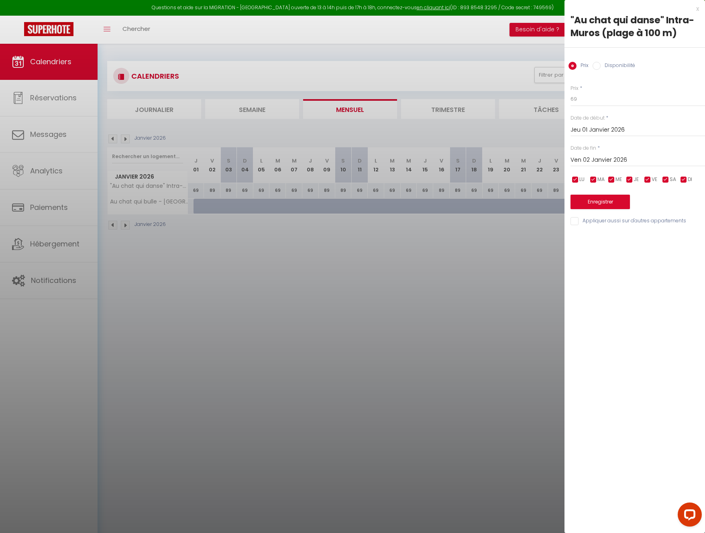
click at [610, 163] on input "Ven 02 Janvier 2026" at bounding box center [638, 160] width 135 height 10
click at [678, 172] on span ">" at bounding box center [681, 174] width 17 height 16
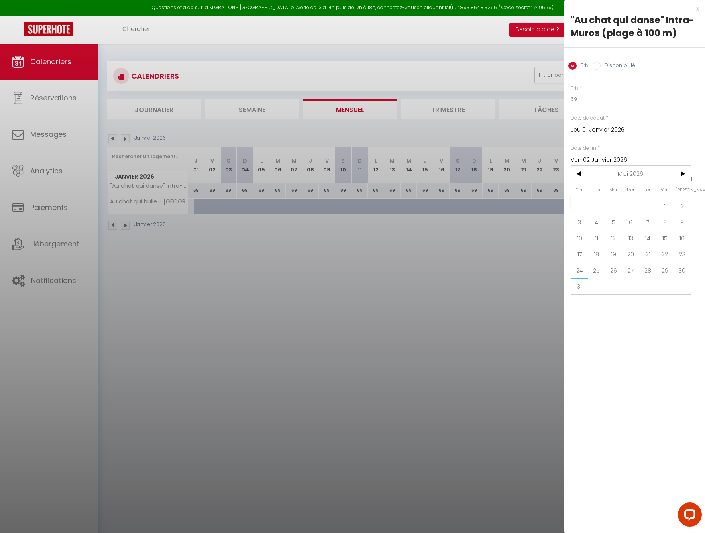
click at [577, 289] on span "31" at bounding box center [579, 286] width 17 height 16
type input "Dim 31 Mai 2026"
click at [616, 66] on label "Disponibilité" at bounding box center [618, 66] width 35 height 9
click at [601, 66] on input "Disponibilité" at bounding box center [597, 66] width 8 height 8
radio input "true"
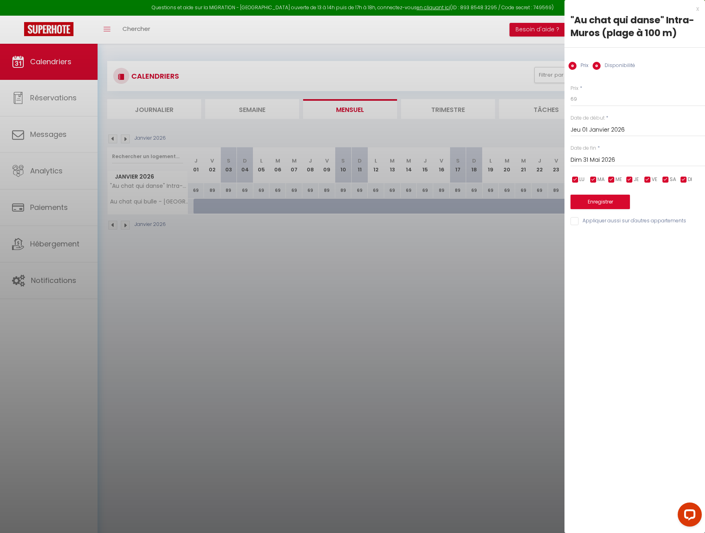
radio input "false"
click at [596, 96] on select "Disponible Indisponible" at bounding box center [638, 99] width 135 height 15
select select "0"
click at [600, 203] on button "Enregistrer" at bounding box center [600, 203] width 59 height 14
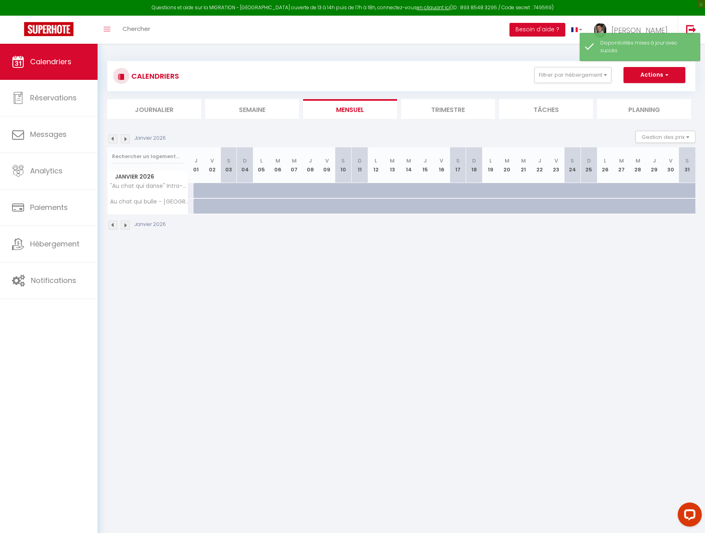
click at [446, 111] on li "Trimestre" at bounding box center [448, 109] width 94 height 20
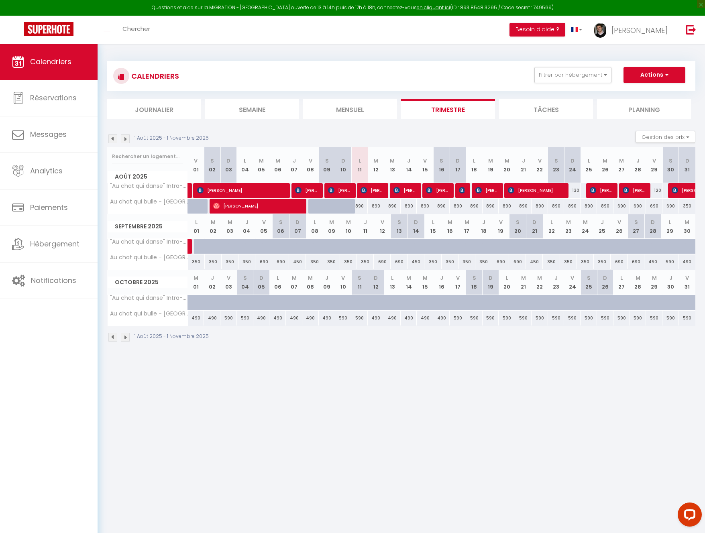
click at [126, 136] on img at bounding box center [125, 139] width 9 height 9
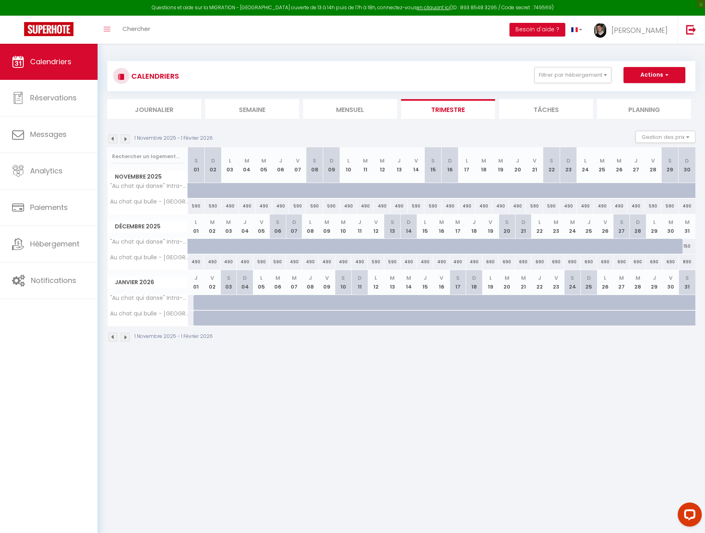
click at [198, 317] on div at bounding box center [202, 318] width 16 height 15
select select "1"
type input "Jeu 01 Janvier 2026"
type input "Ven 02 Janvier 2026"
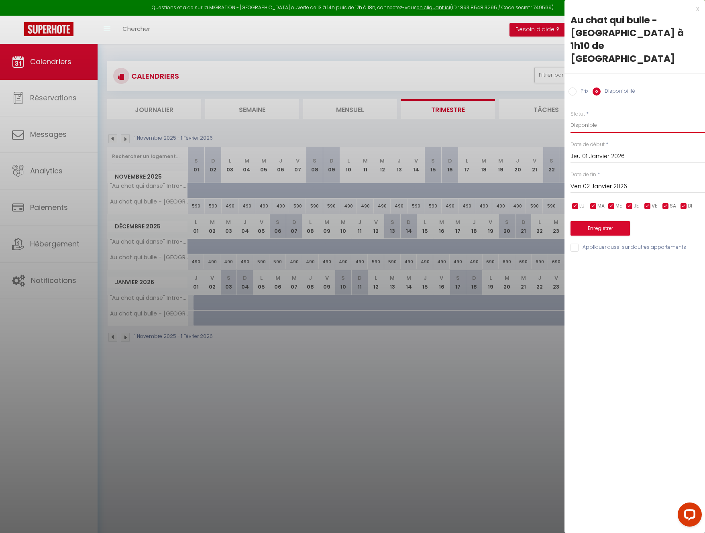
click at [592, 118] on select "Disponible Indisponible" at bounding box center [638, 125] width 135 height 15
drag, startPoint x: 577, startPoint y: 65, endPoint x: 578, endPoint y: 69, distance: 4.3
click at [577, 88] on label "Prix" at bounding box center [583, 92] width 12 height 9
click at [577, 88] on input "Prix" at bounding box center [573, 92] width 8 height 8
radio input "true"
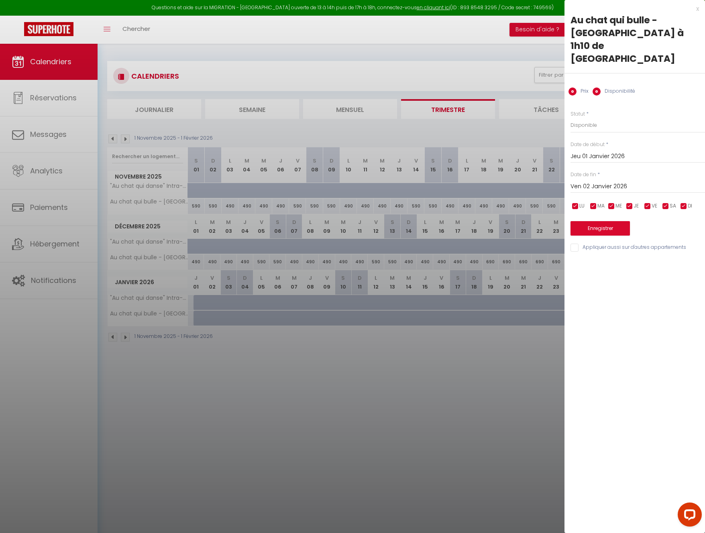
radio input "false"
drag, startPoint x: 587, startPoint y: 99, endPoint x: 531, endPoint y: 90, distance: 57.0
click at [532, 91] on body "Questions et aide sur la MIGRATION - [GEOGRAPHIC_DATA] ouverte de 13 à 14h puis…" at bounding box center [352, 310] width 705 height 533
type input "5"
type input "690"
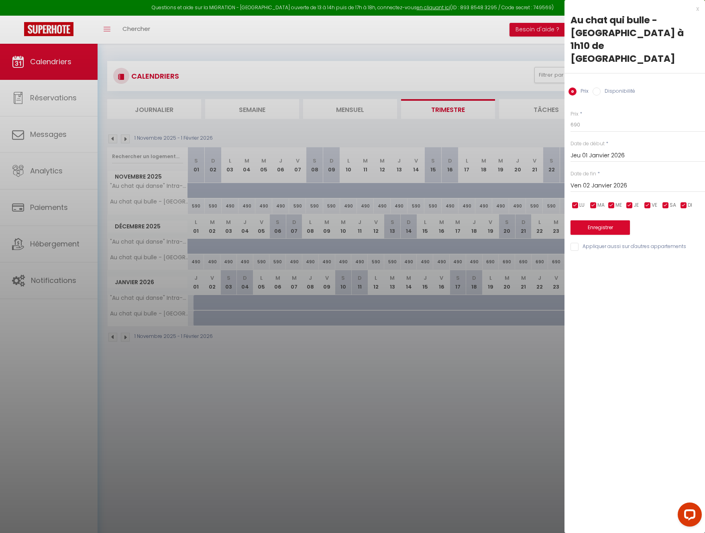
drag, startPoint x: 632, startPoint y: 180, endPoint x: 623, endPoint y: 181, distance: 9.7
click at [632, 202] on input "checkbox" at bounding box center [630, 206] width 8 height 8
checkbox input "false"
drag, startPoint x: 616, startPoint y: 180, endPoint x: 596, endPoint y: 178, distance: 19.4
click at [615, 201] on li "ME" at bounding box center [616, 205] width 8 height 9
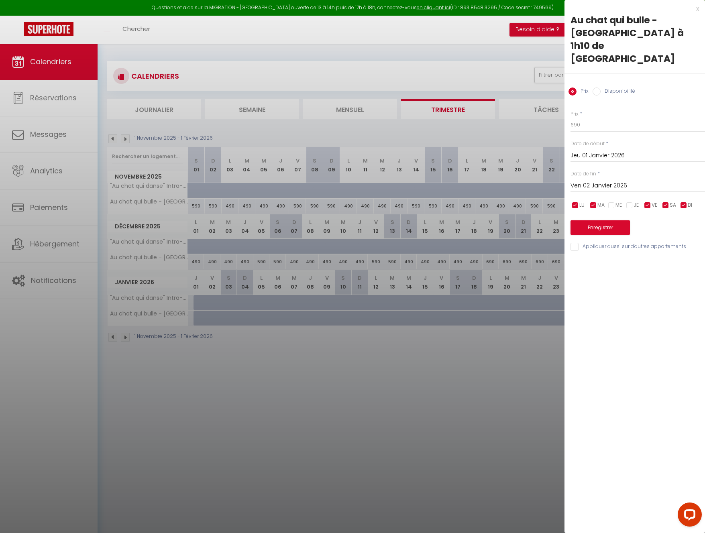
checkbox input "false"
drag, startPoint x: 595, startPoint y: 177, endPoint x: 587, endPoint y: 177, distance: 8.4
click at [594, 202] on input "checkbox" at bounding box center [593, 206] width 8 height 8
checkbox input "false"
click at [570, 200] on ul "LU MA ME JE VE SA DI" at bounding box center [569, 205] width 8 height 10
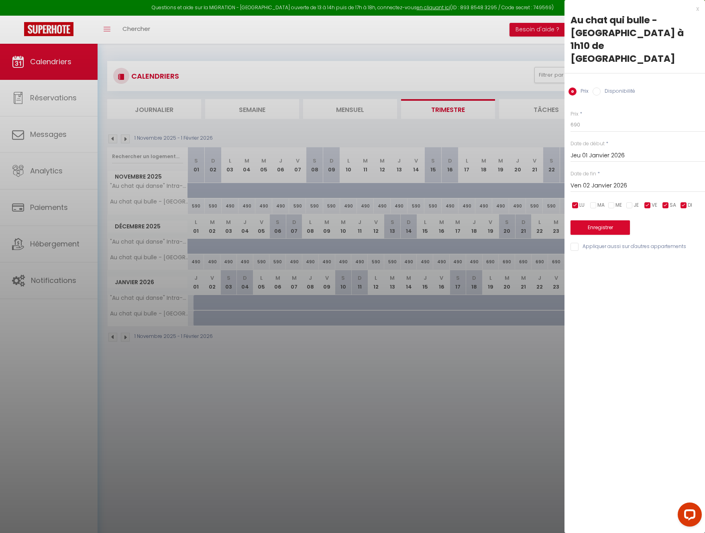
click at [683, 202] on input "checkbox" at bounding box center [684, 206] width 8 height 8
checkbox input "false"
click at [581, 202] on span "LU" at bounding box center [581, 206] width 5 height 8
checkbox input "false"
click at [592, 181] on input "Ven 02 Janvier 2026" at bounding box center [638, 186] width 135 height 10
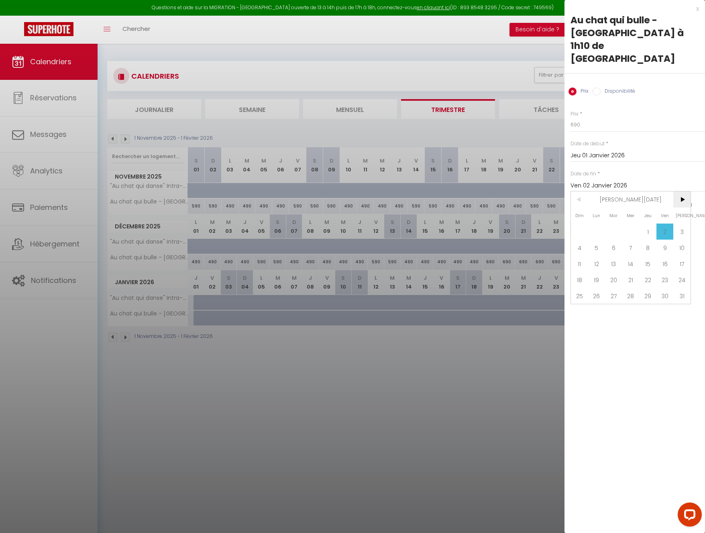
click at [677, 192] on span ">" at bounding box center [681, 200] width 17 height 16
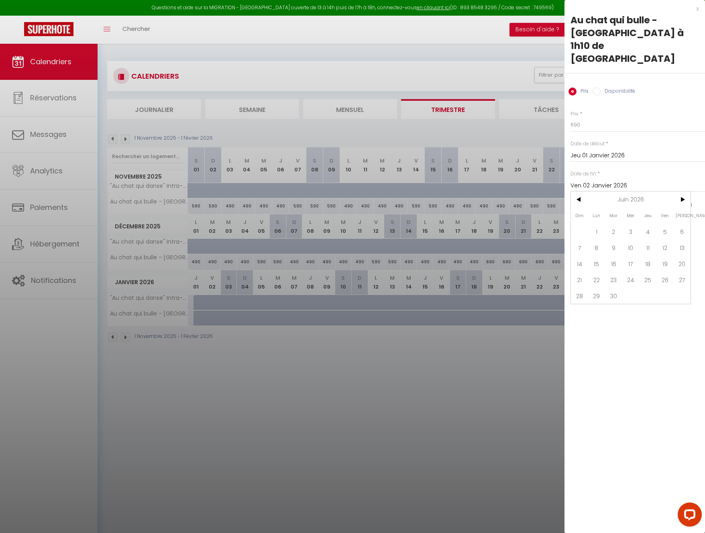
click at [616, 288] on span "30" at bounding box center [613, 296] width 17 height 16
type input "[DATE]"
click at [622, 220] on button "Enregistrer" at bounding box center [600, 227] width 59 height 14
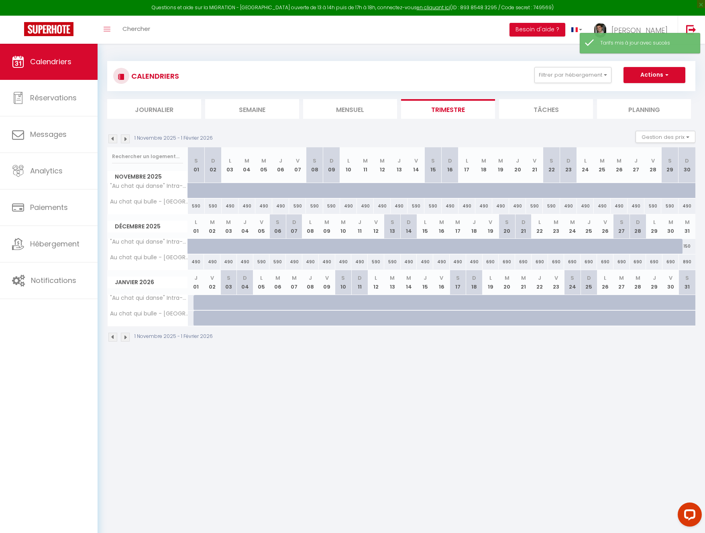
click at [200, 321] on div at bounding box center [202, 318] width 16 height 15
type input "250"
select select "1"
type input "Jeu 01 Janvier 2026"
type input "Ven 02 Janvier 2026"
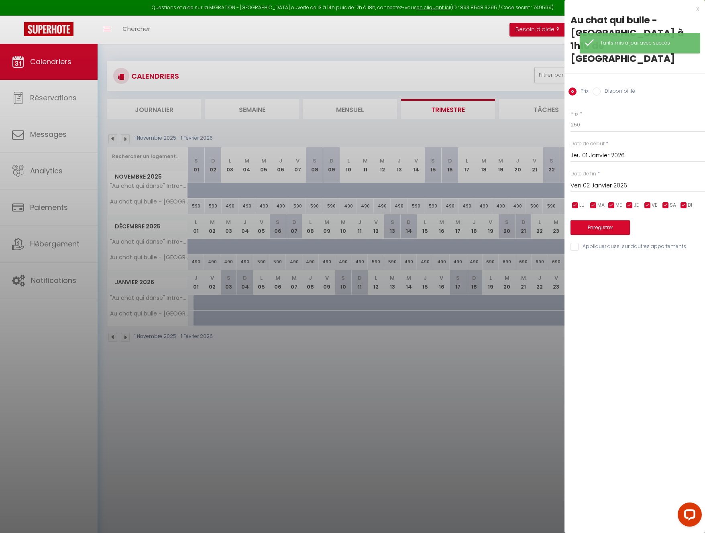
click at [632, 88] on label "Disponibilité" at bounding box center [618, 92] width 35 height 9
click at [601, 88] on input "Disponibilité" at bounding box center [597, 92] width 8 height 8
radio input "true"
radio input "false"
click at [593, 181] on input "Ven 02 Janvier 2026" at bounding box center [638, 186] width 135 height 10
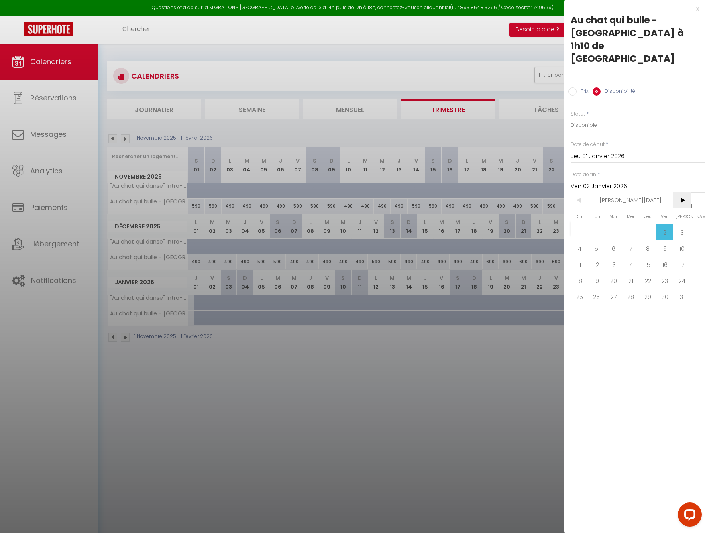
click at [686, 192] on span ">" at bounding box center [681, 200] width 17 height 16
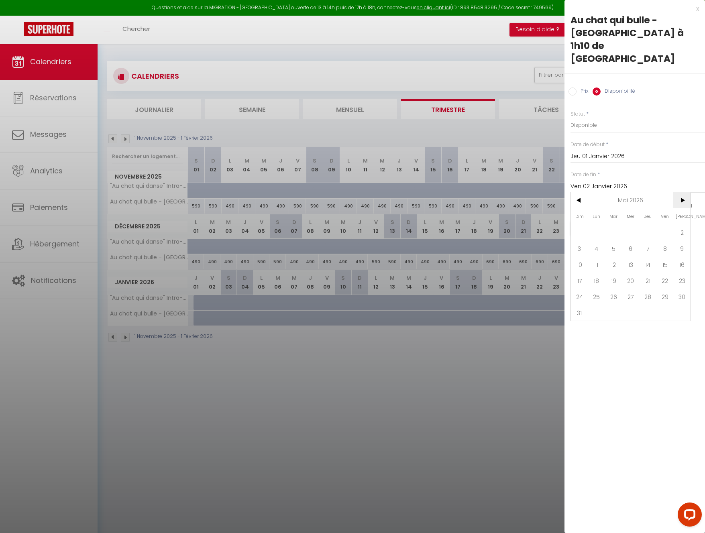
click at [686, 192] on span ">" at bounding box center [681, 200] width 17 height 16
drag, startPoint x: 685, startPoint y: 172, endPoint x: 682, endPoint y: 193, distance: 21.1
click at [685, 192] on span ">" at bounding box center [681, 200] width 17 height 16
click at [596, 305] on span "31" at bounding box center [596, 313] width 17 height 16
type input "Lun 31 Août 2026"
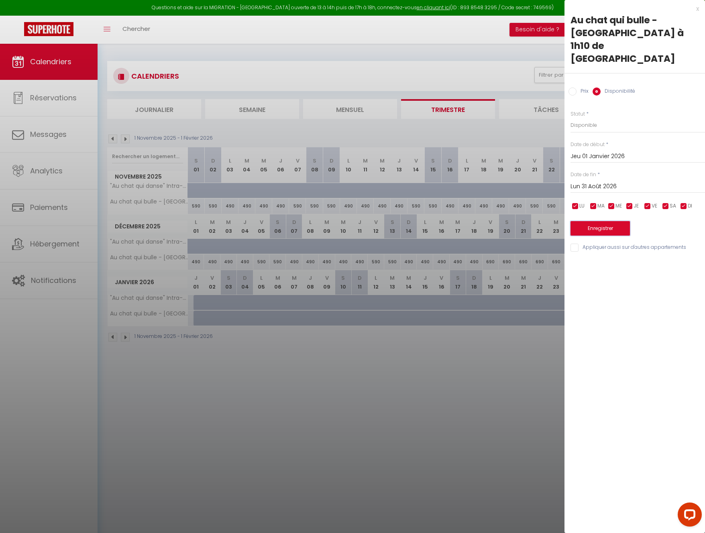
click at [621, 221] on button "Enregistrer" at bounding box center [600, 228] width 59 height 14
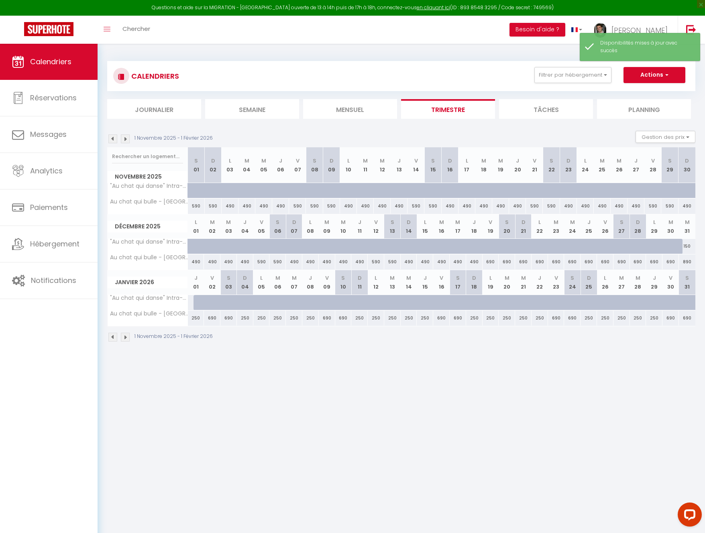
click at [196, 319] on div "250" at bounding box center [196, 318] width 16 height 15
select select "1"
type input "Jeu 01 Janvier 2026"
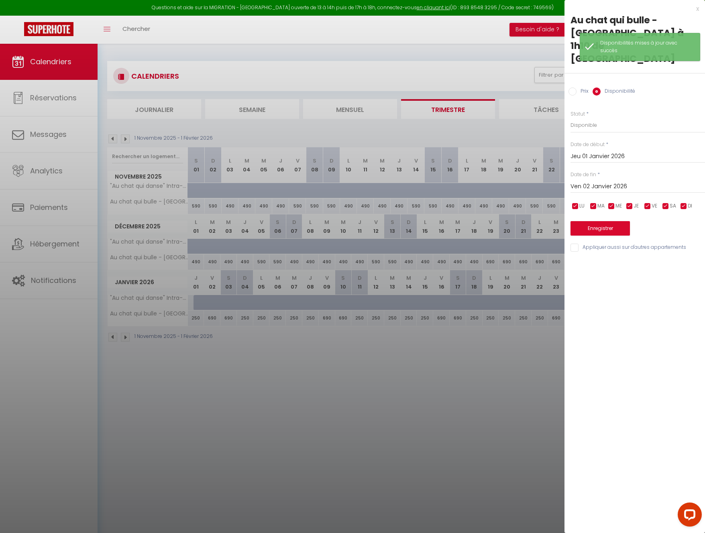
click at [603, 181] on input "Ven 02 Janvier 2026" at bounding box center [638, 186] width 135 height 10
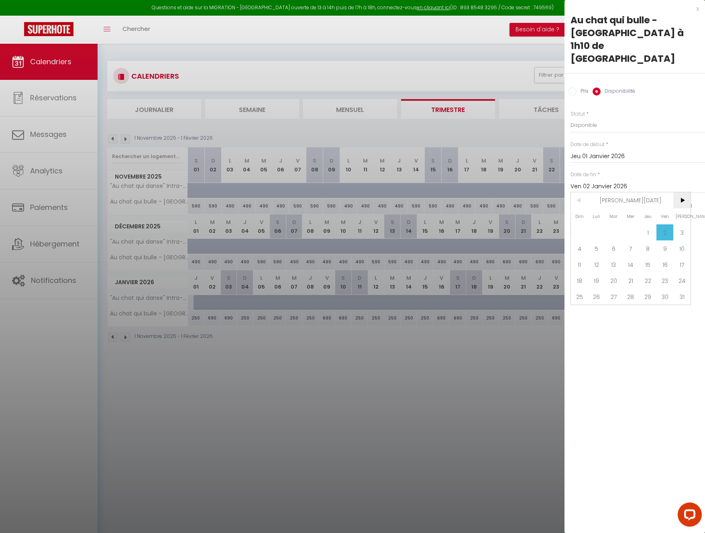
click at [685, 192] on span ">" at bounding box center [681, 200] width 17 height 16
click at [684, 192] on span ">" at bounding box center [681, 200] width 17 height 16
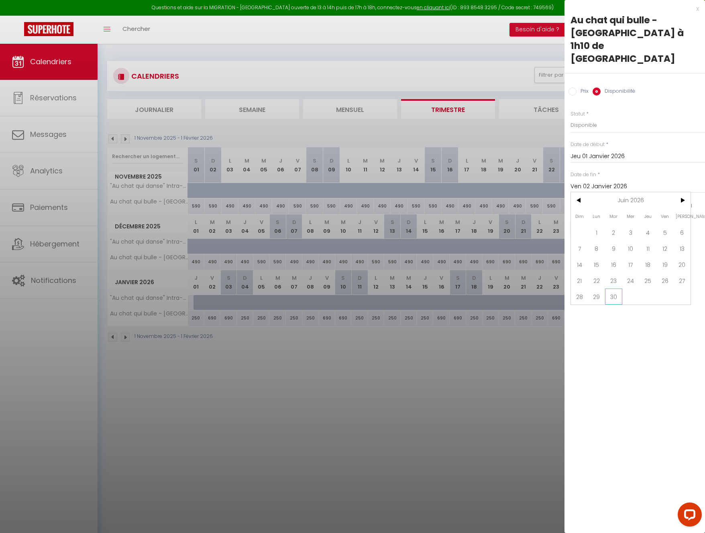
click at [614, 289] on span "30" at bounding box center [613, 297] width 17 height 16
type input "[DATE]"
click at [689, 202] on span "DI" at bounding box center [690, 206] width 4 height 8
checkbox input "false"
click at [640, 201] on div "LU MA ME JE VE SA DI" at bounding box center [637, 206] width 145 height 10
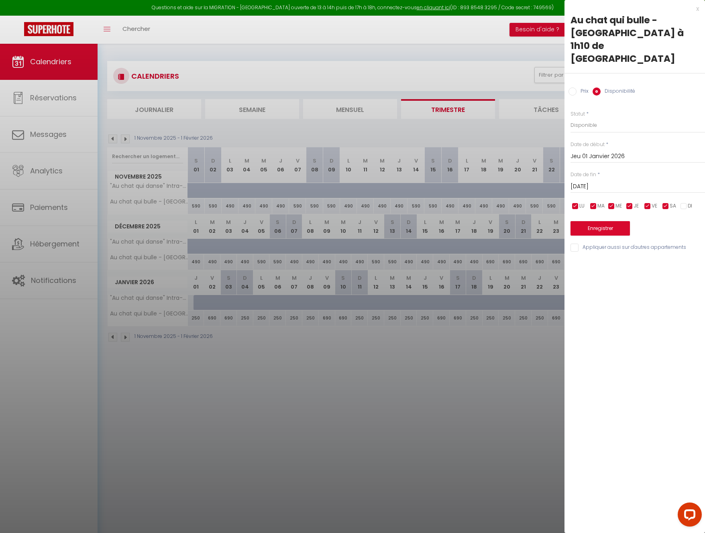
drag, startPoint x: 630, startPoint y: 180, endPoint x: 621, endPoint y: 180, distance: 9.2
click at [630, 202] on input "checkbox" at bounding box center [630, 206] width 8 height 8
checkbox input "false"
drag, startPoint x: 620, startPoint y: 180, endPoint x: 611, endPoint y: 181, distance: 9.3
click at [620, 202] on span "ME" at bounding box center [619, 206] width 6 height 8
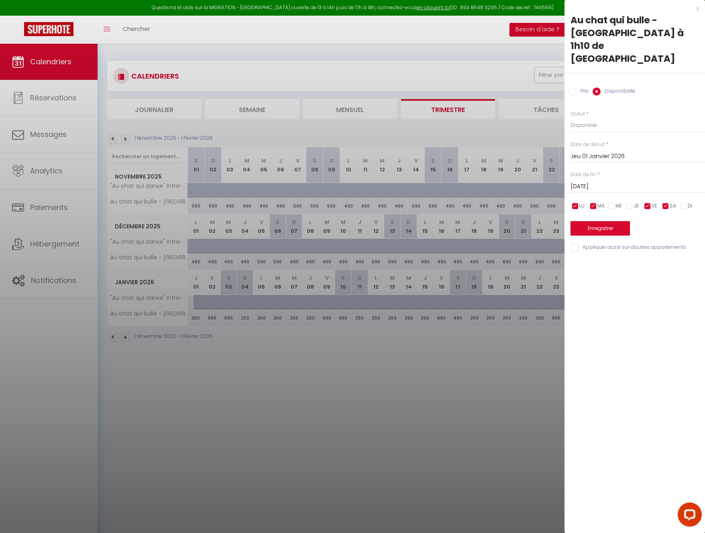
checkbox input "false"
click at [595, 202] on input "checkbox" at bounding box center [593, 206] width 8 height 8
checkbox input "false"
click at [586, 201] on div "LU MA ME JE VE SA DI" at bounding box center [637, 206] width 145 height 10
click at [583, 202] on span "LU" at bounding box center [581, 206] width 5 height 8
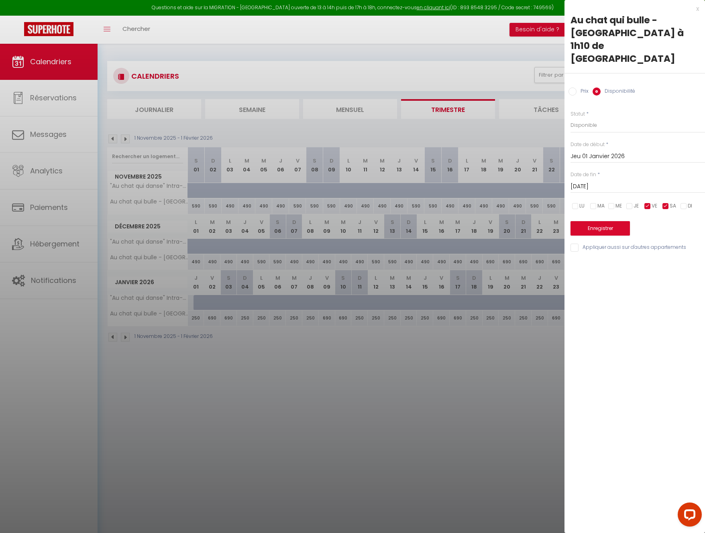
checkbox input "false"
click at [585, 88] on label "Prix" at bounding box center [583, 92] width 12 height 9
click at [577, 88] on input "Prix" at bounding box center [573, 92] width 8 height 8
radio input "true"
radio input "false"
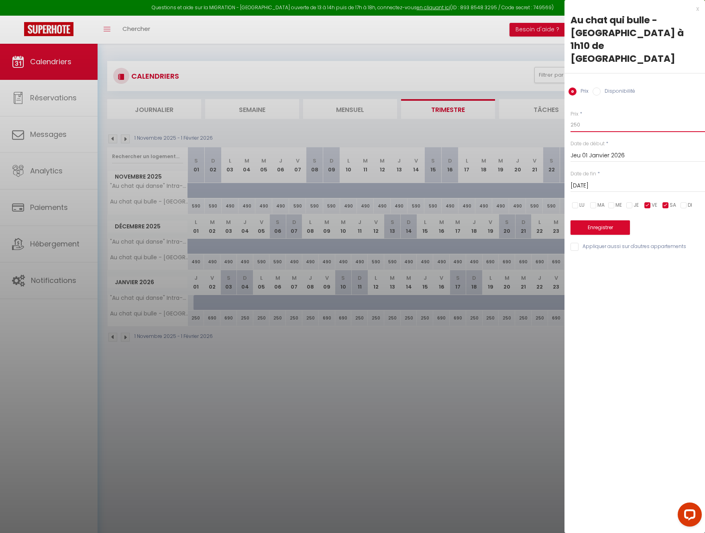
drag, startPoint x: 606, startPoint y: 104, endPoint x: 539, endPoint y: 95, distance: 67.2
click at [542, 95] on body "Questions et aide sur la MIGRATION - [GEOGRAPHIC_DATA] ouverte de 13 à 14h puis…" at bounding box center [352, 310] width 705 height 533
type input "790"
click at [609, 220] on button "Enregistrer" at bounding box center [600, 227] width 59 height 14
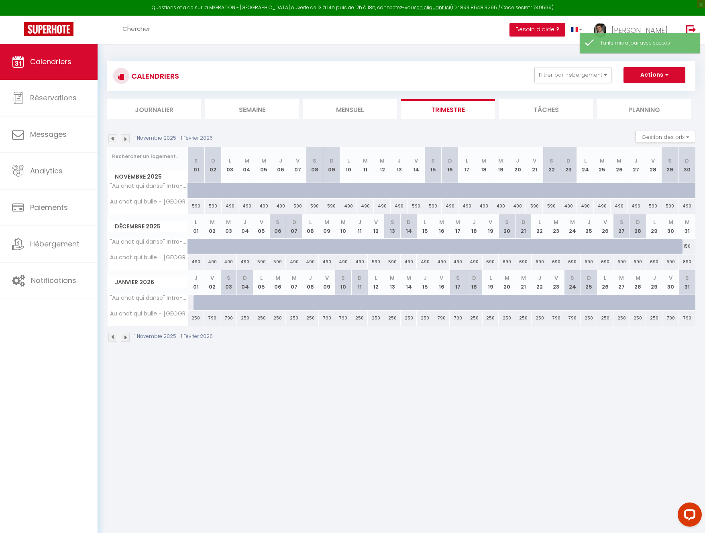
click at [196, 320] on div "250" at bounding box center [196, 318] width 16 height 15
type input "250"
type input "Jeu 01 Janvier 2026"
type input "Ven 02 Janvier 2026"
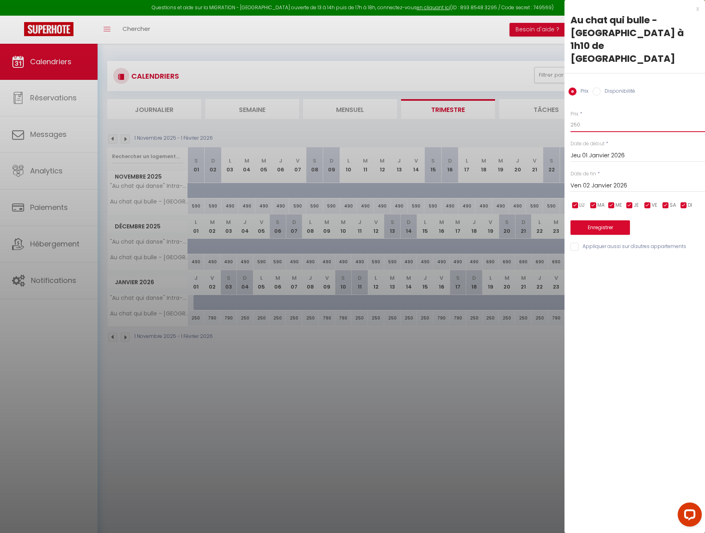
drag, startPoint x: 600, startPoint y: 96, endPoint x: 538, endPoint y: 85, distance: 63.1
click at [538, 85] on body "Questions et aide sur la MIGRATION - [GEOGRAPHIC_DATA] ouverte de 13 à 14h puis…" at bounding box center [352, 310] width 705 height 533
click at [571, 118] on input "250" at bounding box center [638, 125] width 135 height 14
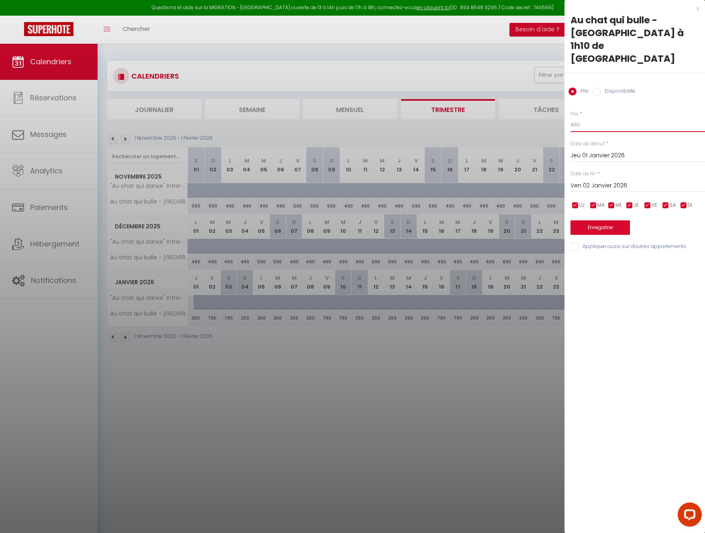
type input "490"
click at [608, 220] on button "Enregistrer" at bounding box center [600, 227] width 59 height 14
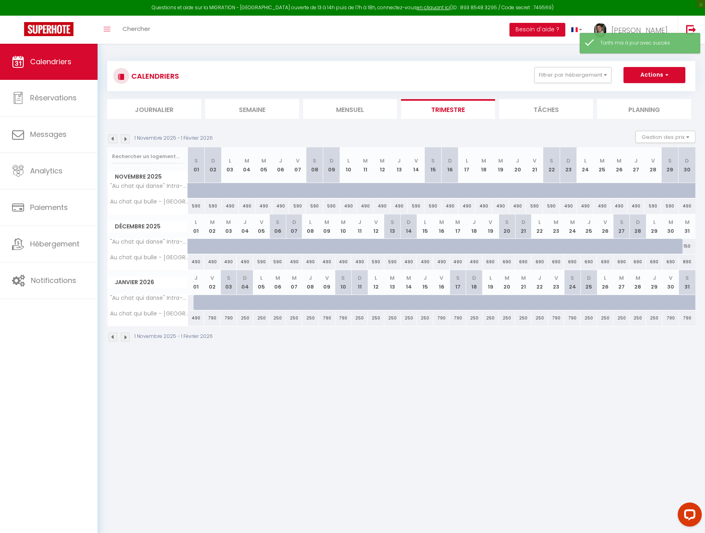
click at [247, 322] on div "250" at bounding box center [245, 318] width 16 height 15
type input "250"
type input "Dim 04 Janvier 2026"
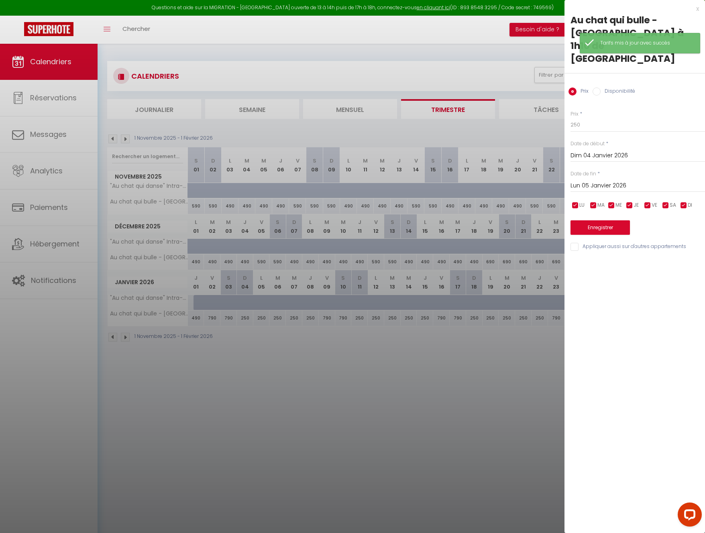
click at [609, 181] on input "Lun 05 Janvier 2026" at bounding box center [638, 186] width 135 height 10
click at [679, 192] on span ">" at bounding box center [681, 200] width 17 height 16
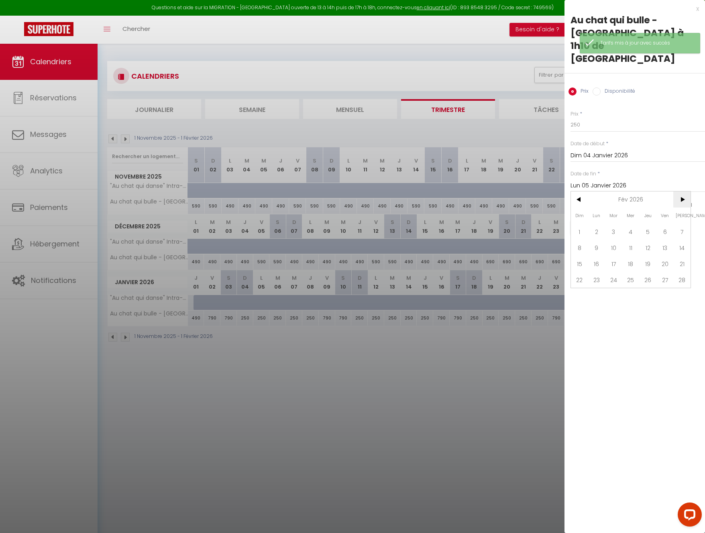
click at [684, 192] on span ">" at bounding box center [681, 200] width 17 height 16
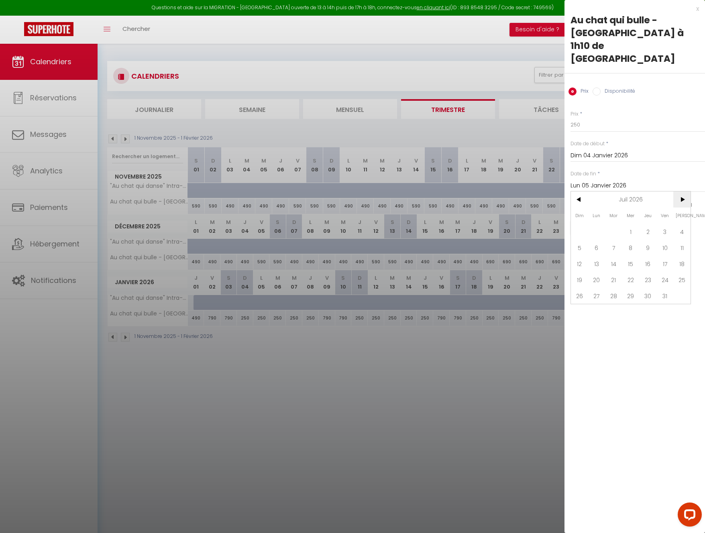
click at [684, 192] on span ">" at bounding box center [681, 200] width 17 height 16
click at [600, 304] on span "31" at bounding box center [596, 312] width 17 height 16
type input "Lun 31 Août 2026"
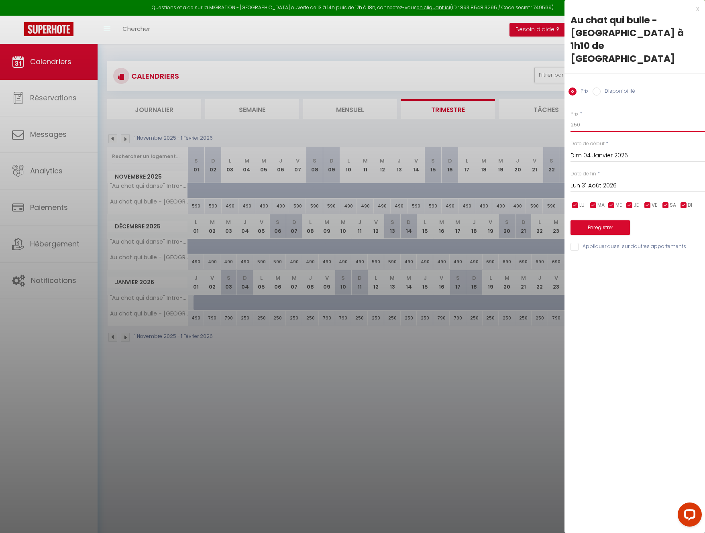
drag, startPoint x: 581, startPoint y: 95, endPoint x: 512, endPoint y: 81, distance: 71.0
click at [520, 83] on body "Questions et aide sur la MIGRATION - [GEOGRAPHIC_DATA] ouverte de 13 à 14h puis…" at bounding box center [352, 310] width 705 height 533
drag, startPoint x: 666, startPoint y: 177, endPoint x: 660, endPoint y: 178, distance: 5.7
click at [665, 202] on input "checkbox" at bounding box center [666, 206] width 8 height 8
checkbox input "false"
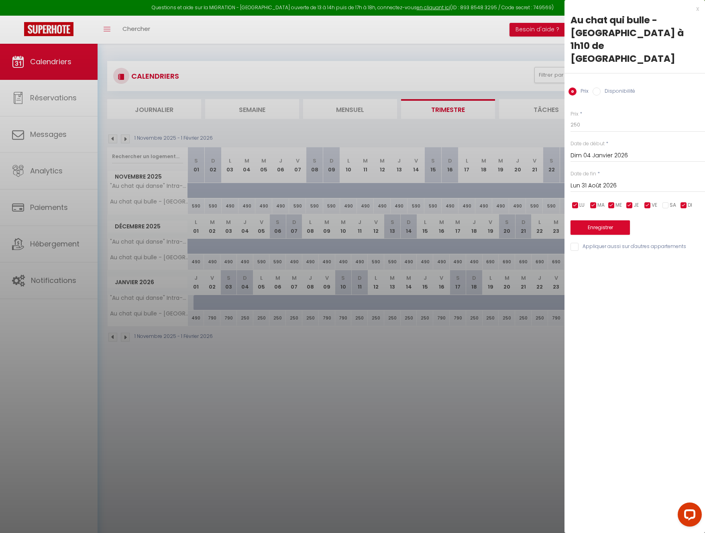
click at [649, 202] on input "checkbox" at bounding box center [648, 206] width 8 height 8
checkbox input "false"
drag, startPoint x: 623, startPoint y: 100, endPoint x: 534, endPoint y: 83, distance: 90.0
click at [537, 84] on body "Questions et aide sur la MIGRATION - [GEOGRAPHIC_DATA] ouverte de 13 à 14h puis…" at bounding box center [352, 310] width 705 height 533
drag, startPoint x: 572, startPoint y: 101, endPoint x: 563, endPoint y: 98, distance: 9.5
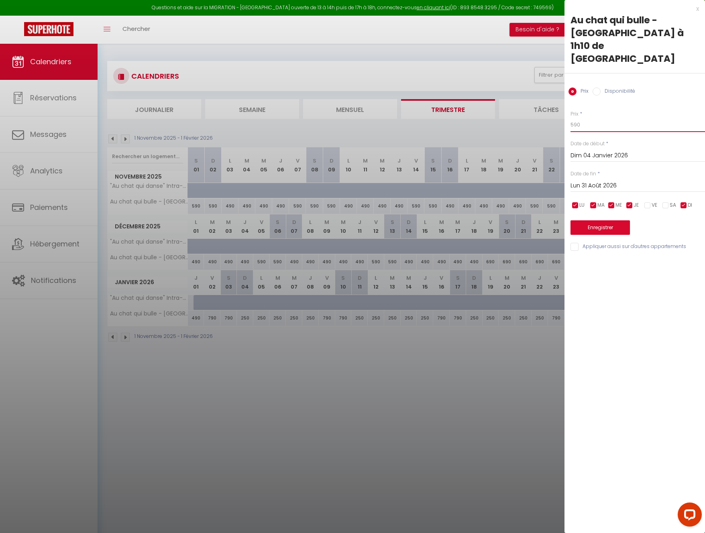
click at [565, 100] on div "Prix * 590 Statut * Disponible Indisponible Date de début * [DATE] < [PERSON_NA…" at bounding box center [635, 176] width 141 height 152
type input "690"
click at [617, 220] on button "Enregistrer" at bounding box center [600, 227] width 59 height 14
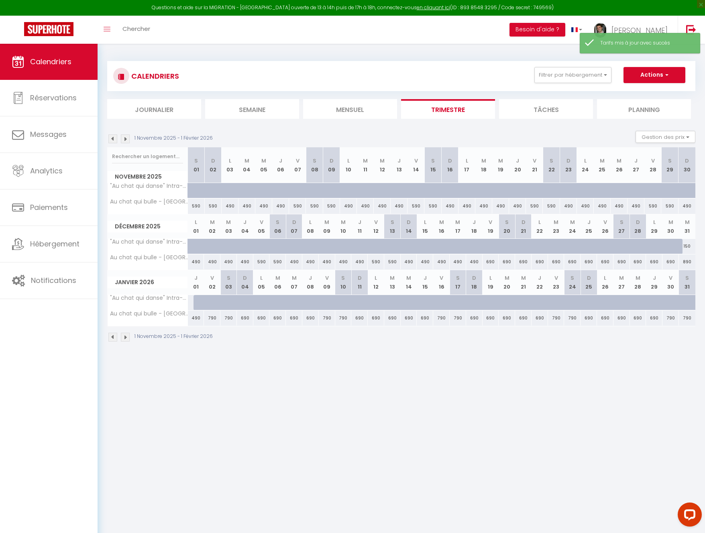
click at [527, 367] on body "Questions et aide sur la MIGRATION - [GEOGRAPHIC_DATA] ouverte de 13 à 14h puis…" at bounding box center [352, 310] width 705 height 533
click at [126, 139] on img at bounding box center [125, 139] width 9 height 9
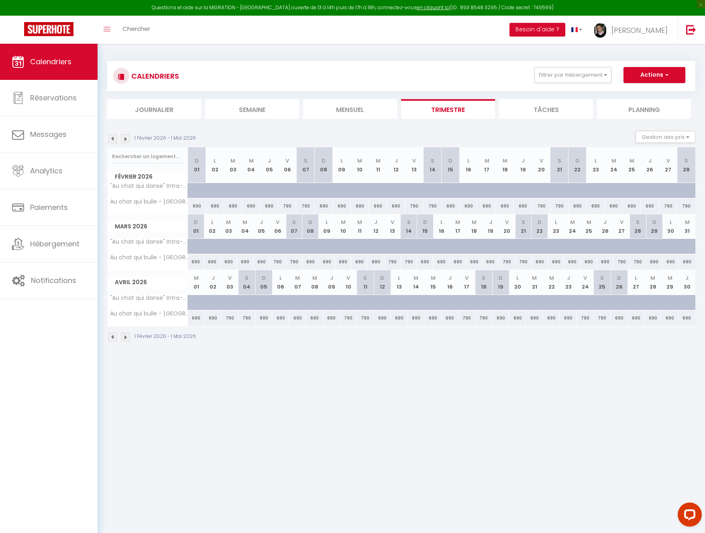
click at [126, 139] on img at bounding box center [125, 139] width 9 height 9
